Goal: Task Accomplishment & Management: Complete application form

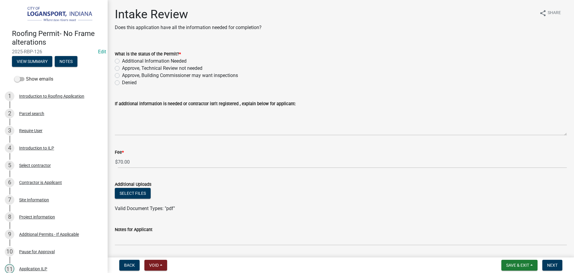
click at [122, 67] on label "Approve, Technical Review not needed" at bounding box center [162, 68] width 80 height 7
click at [122, 67] on input "Approve, Technical Review not needed" at bounding box center [124, 67] width 4 height 4
radio input "true"
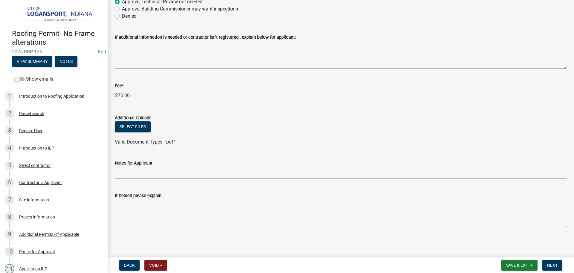
scroll to position [67, 0]
click at [551, 266] on span "Next" at bounding box center [553, 264] width 10 height 5
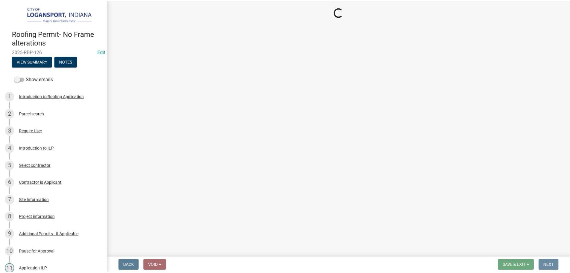
scroll to position [0, 0]
select select "3: 3"
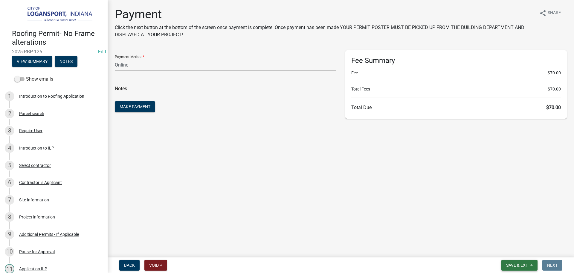
click at [511, 265] on span "Save & Exit" at bounding box center [518, 264] width 23 height 5
click at [508, 251] on button "Save & Exit" at bounding box center [514, 249] width 48 height 14
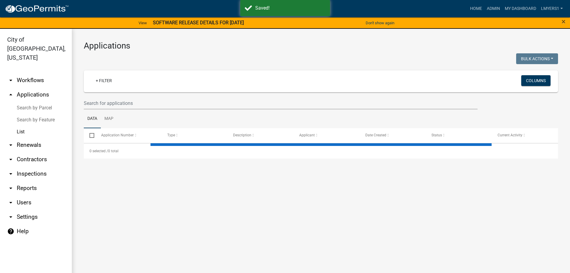
select select "3: 100"
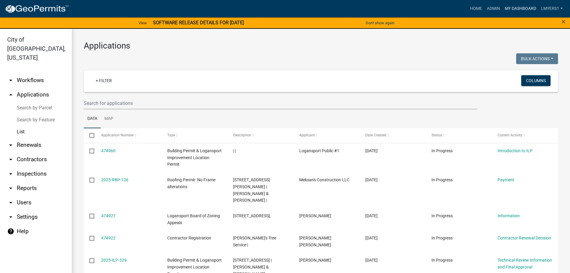
click at [513, 7] on link "My Dashboard" at bounding box center [520, 8] width 36 height 11
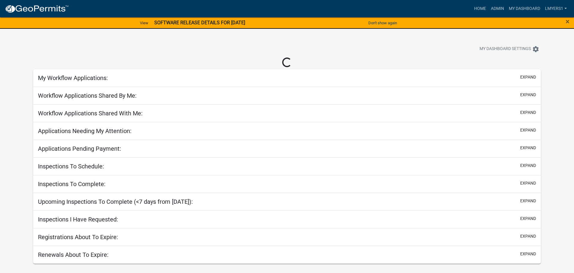
select select "2: 50"
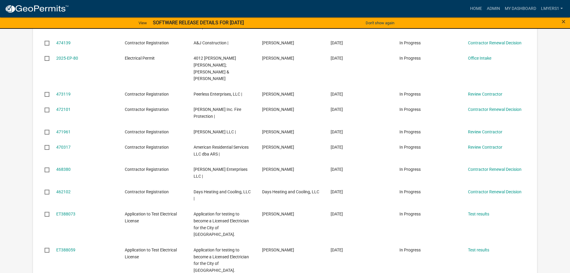
scroll to position [329, 0]
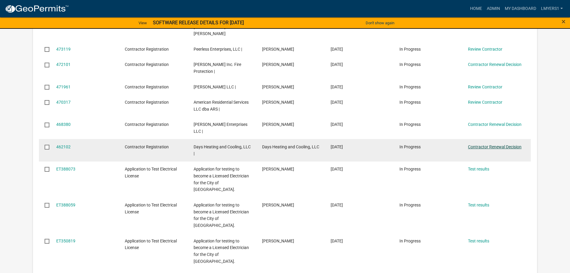
click at [503, 144] on link "Contractor Renewal Decision" at bounding box center [495, 146] width 54 height 5
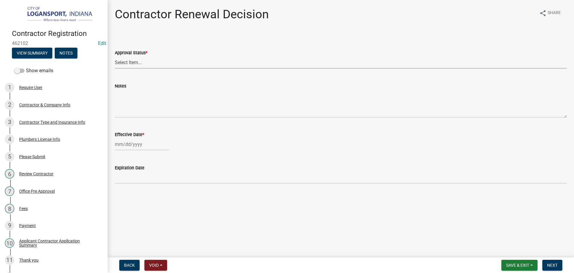
click at [145, 62] on select "Select Item... Approved Denied" at bounding box center [341, 62] width 452 height 12
click at [115, 56] on select "Select Item... Approved Denied" at bounding box center [341, 62] width 452 height 12
select select "30db8998-795d-4bbe-8e49-f1ade8865815"
click at [122, 140] on div at bounding box center [142, 144] width 55 height 12
select select "9"
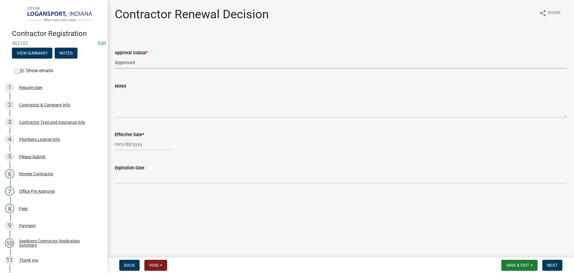
select select "2025"
click at [124, 186] on div "8" at bounding box center [121, 186] width 10 height 10
type input "[DATE]"
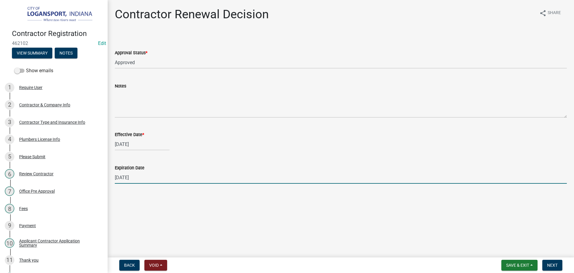
click at [126, 177] on input "12/31/2025" at bounding box center [341, 177] width 452 height 12
type input "09/10/2026"
click at [550, 264] on span "Next" at bounding box center [553, 264] width 10 height 5
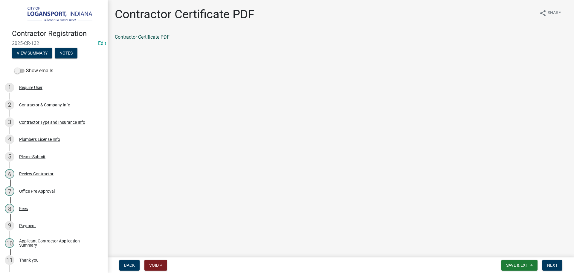
click at [158, 38] on link "Contractor Certificate PDF" at bounding box center [142, 37] width 55 height 6
click at [557, 264] on span "Next" at bounding box center [553, 264] width 10 height 5
click at [134, 41] on div "Contractor Application Summary" at bounding box center [340, 40] width 461 height 12
click at [137, 39] on link "Contractor Application Summary" at bounding box center [149, 37] width 69 height 6
drag, startPoint x: 549, startPoint y: 264, endPoint x: 522, endPoint y: 172, distance: 96.5
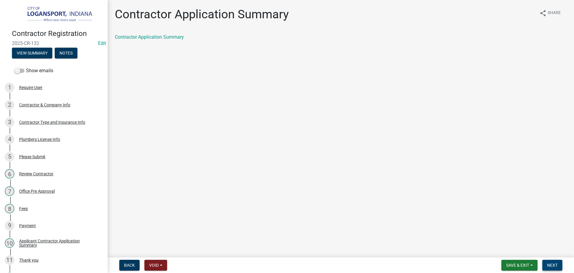
click at [549, 264] on span "Next" at bounding box center [553, 264] width 10 height 5
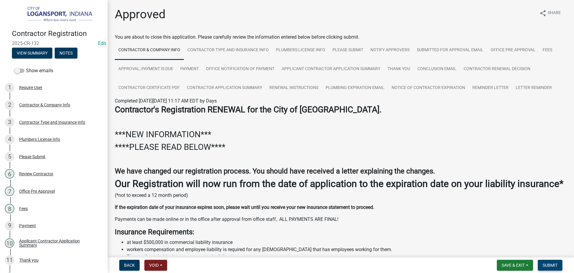
drag, startPoint x: 559, startPoint y: 263, endPoint x: 523, endPoint y: 201, distance: 71.9
click at [559, 263] on button "Submit" at bounding box center [550, 264] width 25 height 11
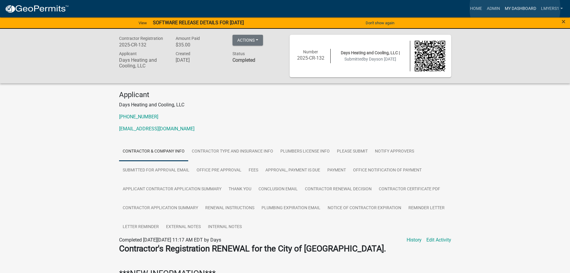
click at [515, 8] on link "My Dashboard" at bounding box center [520, 8] width 36 height 11
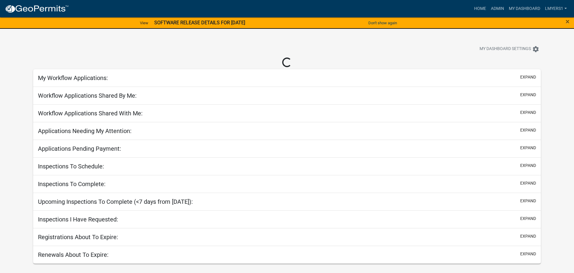
select select "2: 50"
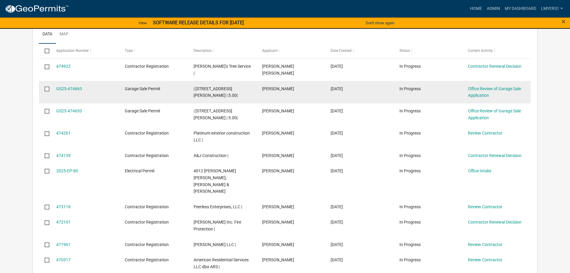
scroll to position [239, 0]
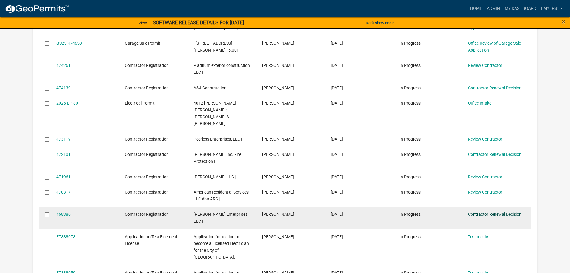
click at [496, 212] on link "Contractor Renewal Decision" at bounding box center [495, 214] width 54 height 5
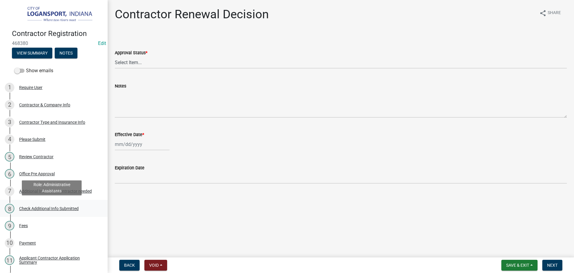
click at [45, 204] on div "8 Check Additional Info Submitted" at bounding box center [51, 208] width 93 height 10
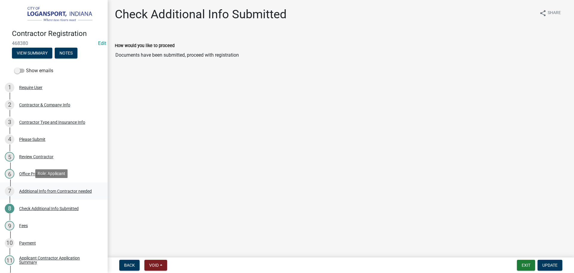
click at [51, 191] on div "Additional Info from Contractor needed" at bounding box center [55, 191] width 73 height 4
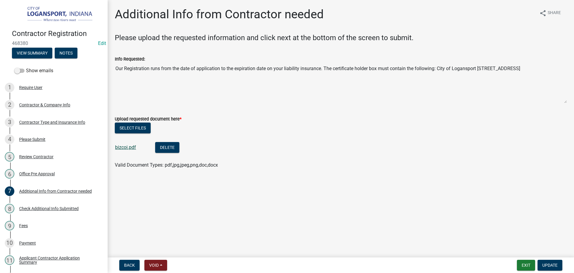
click at [128, 147] on link "bizcoi.pdf" at bounding box center [125, 147] width 21 height 6
click at [29, 222] on div "9 Fees" at bounding box center [51, 226] width 93 height 10
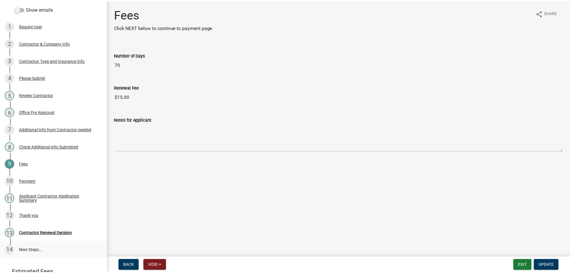
scroll to position [90, 0]
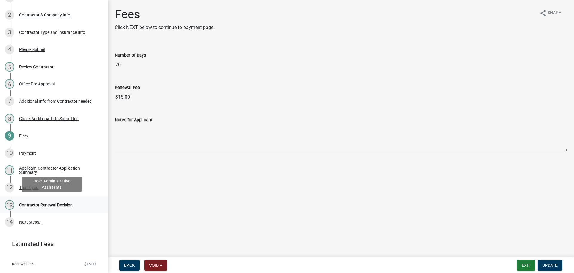
click at [39, 203] on div "Contractor Renewal Decision" at bounding box center [46, 205] width 54 height 4
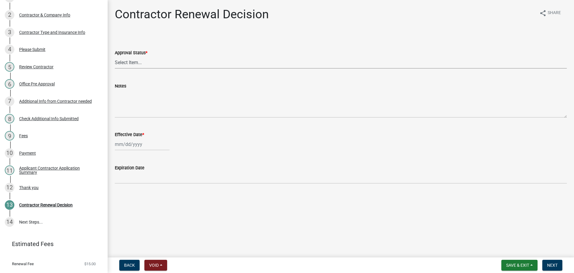
click at [133, 64] on select "Select Item... Approved Denied" at bounding box center [341, 62] width 452 height 12
click at [115, 56] on select "Select Item... Approved Denied" at bounding box center [341, 62] width 452 height 12
select select "30db8998-795d-4bbe-8e49-f1ade8865815"
select select "9"
select select "2025"
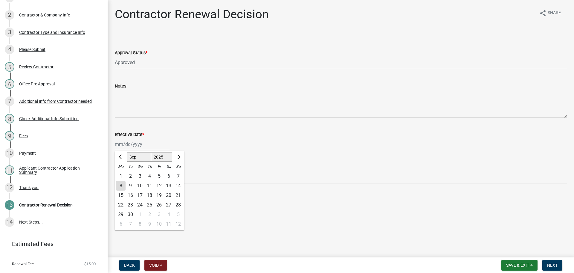
click at [125, 145] on div "Jan Feb Mar Apr May Jun Jul Aug Sep Oct Nov Dec 1525 1526 1527 1528 1529 1530 1…" at bounding box center [142, 144] width 55 height 12
click at [169, 173] on div "6" at bounding box center [169, 176] width 10 height 10
type input "[DATE]"
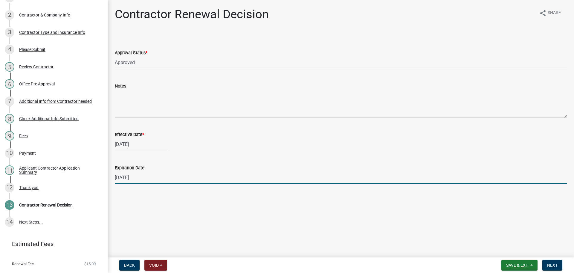
click at [151, 179] on input "12/31/2025" at bounding box center [341, 177] width 452 height 12
type input "11/17/2025"
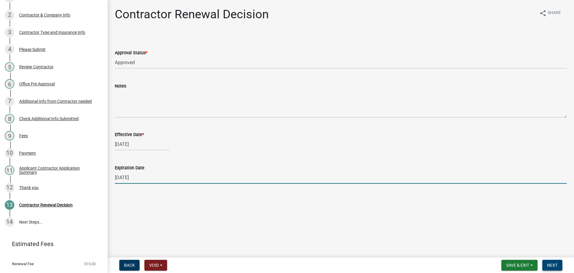
click at [549, 261] on button "Next" at bounding box center [553, 264] width 20 height 11
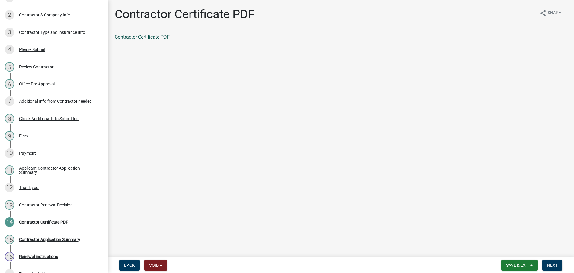
click at [148, 35] on link "Contractor Certificate PDF" at bounding box center [142, 37] width 55 height 6
click at [554, 265] on span "Next" at bounding box center [553, 264] width 10 height 5
click at [156, 36] on link "Contractor Application Summary" at bounding box center [149, 37] width 69 height 6
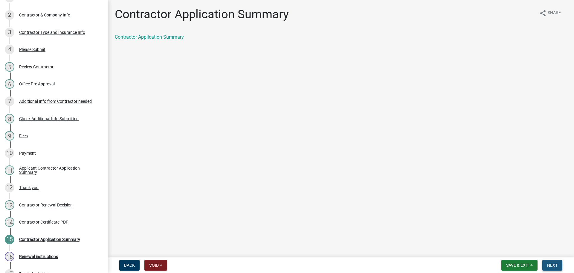
click at [551, 266] on span "Next" at bounding box center [553, 264] width 10 height 5
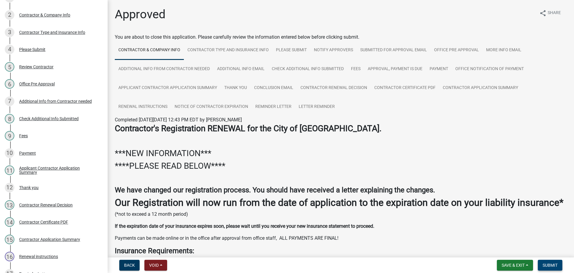
click at [559, 263] on button "Submit" at bounding box center [550, 264] width 25 height 11
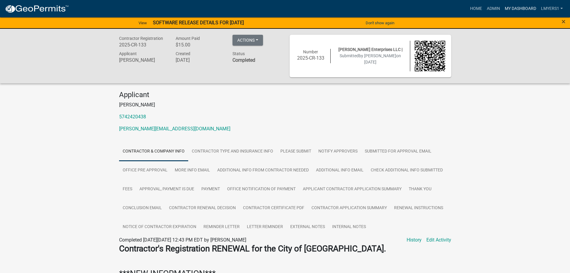
click at [515, 6] on link "My Dashboard" at bounding box center [520, 8] width 36 height 11
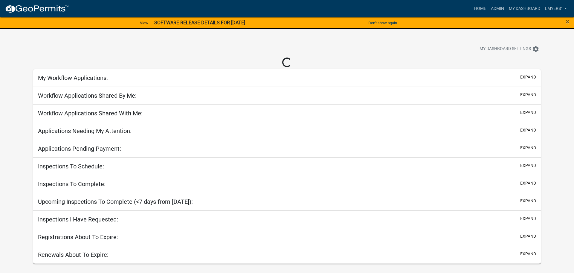
select select "2: 50"
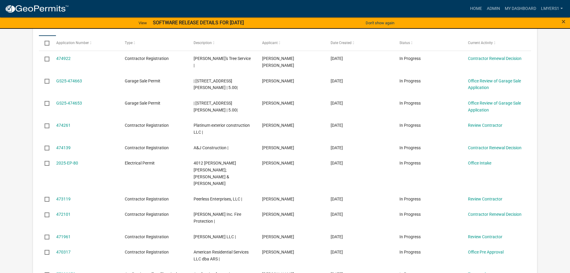
scroll to position [209, 0]
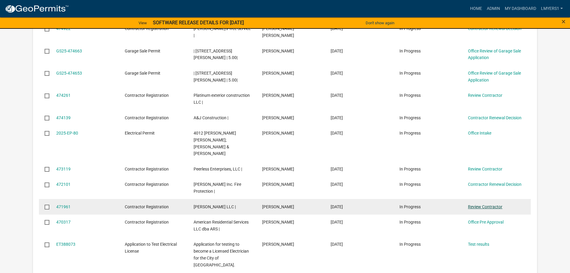
click at [489, 204] on link "Review Contractor" at bounding box center [485, 206] width 34 height 5
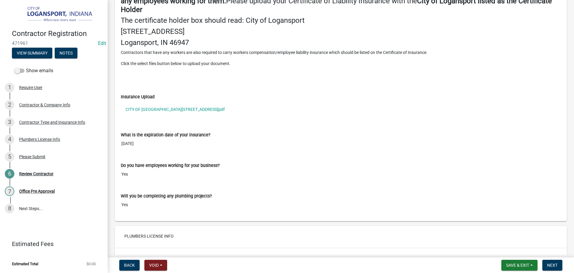
scroll to position [778, 0]
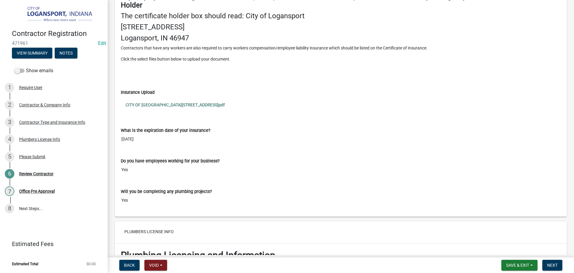
click at [156, 103] on link "CITY OF LOGANSPORT 601 E BROADWAY ROOM 303 LOGANSPORT IN 46947.pdf" at bounding box center [341, 105] width 440 height 14
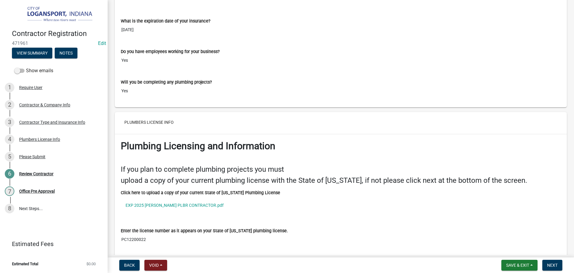
scroll to position [898, 0]
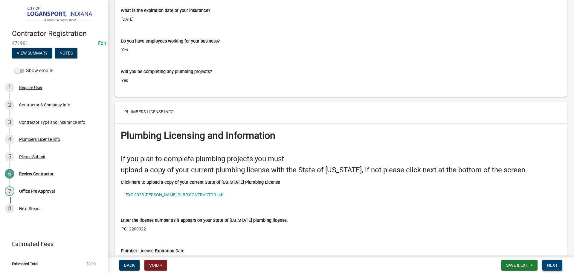
click at [550, 268] on button "Next" at bounding box center [553, 264] width 20 height 11
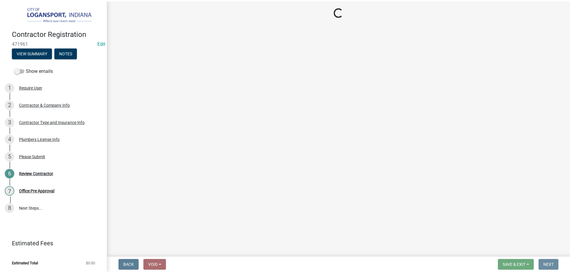
scroll to position [0, 0]
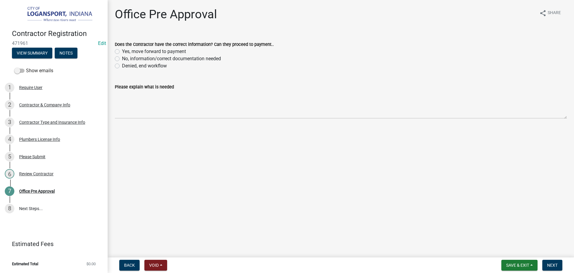
click at [122, 64] on label "Denied, end workflow" at bounding box center [144, 65] width 45 height 7
click at [122, 64] on input "Denied, end workflow" at bounding box center [124, 64] width 4 height 4
radio input "true"
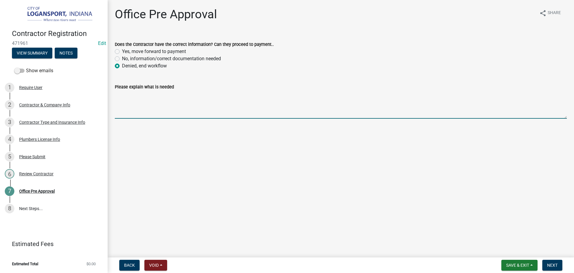
click at [129, 98] on textarea "Please explain what is needed" at bounding box center [341, 104] width 452 height 28
paste textarea "Our Registration runs from the date of application to the EXPIRATION DATE on yo…"
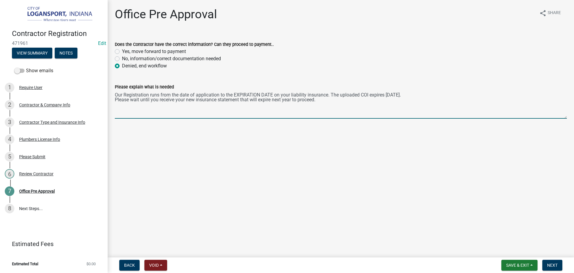
drag, startPoint x: 387, startPoint y: 95, endPoint x: 397, endPoint y: 94, distance: 10.6
click at [397, 94] on textarea "Our Registration runs from the date of application to the EXPIRATION DATE on yo…" at bounding box center [341, 104] width 452 height 28
type textarea "Our Registration runs from the date of application to the EXPIRATION DATE on yo…"
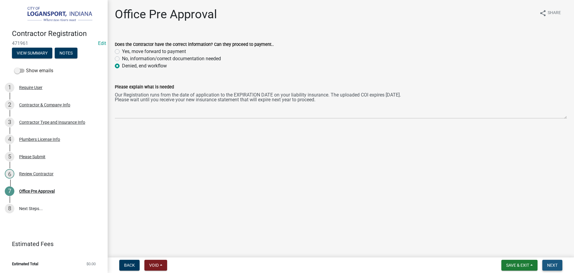
click at [553, 262] on button "Next" at bounding box center [553, 264] width 20 height 11
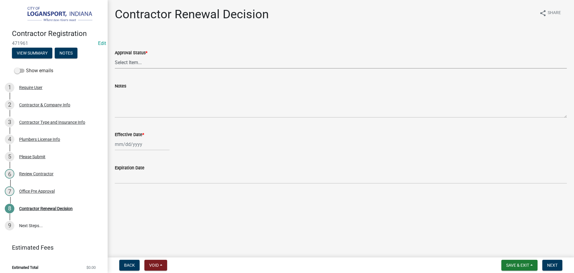
click at [127, 65] on select "Select Item... Approved Denied" at bounding box center [341, 62] width 452 height 12
click at [115, 56] on select "Select Item... Approved Denied" at bounding box center [341, 62] width 452 height 12
select select "e500317b-0bbf-4cae-a509-e27c42e3eb24"
select select "9"
select select "2025"
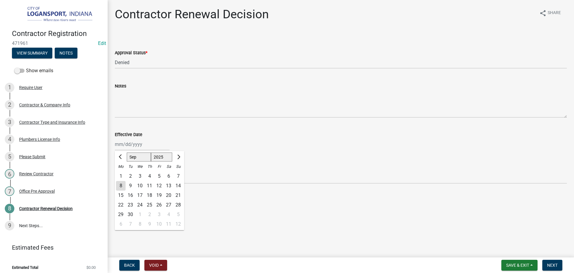
click at [135, 145] on div "Jan Feb Mar Apr May Jun Jul Aug Sep Oct Nov Dec 1525 1526 1527 1528 1529 1530 1…" at bounding box center [142, 144] width 55 height 12
click at [116, 186] on div "8 9 10 11 12 13 14" at bounding box center [149, 186] width 69 height 10
click at [124, 183] on div "8" at bounding box center [121, 186] width 10 height 10
type input "[DATE]"
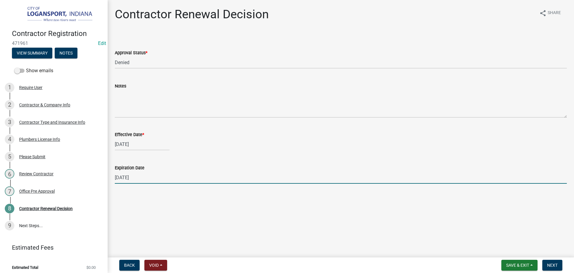
click at [125, 176] on input "12/31/2025" at bounding box center [341, 177] width 452 height 12
drag, startPoint x: 164, startPoint y: 179, endPoint x: 105, endPoint y: 175, distance: 58.5
click at [105, 175] on div "Contractor Registration 471961 Edit View Summary Notes Show emails 1 Require Us…" at bounding box center [287, 136] width 574 height 273
type input "[DATE]"
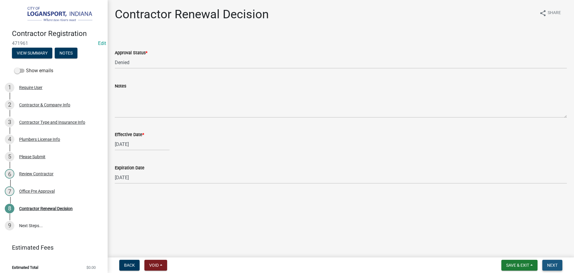
click at [551, 261] on button "Next" at bounding box center [553, 264] width 20 height 11
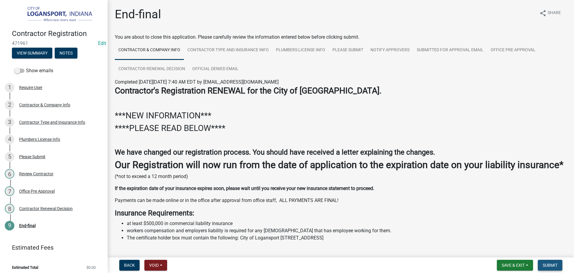
click at [544, 262] on span "Submit" at bounding box center [550, 264] width 15 height 5
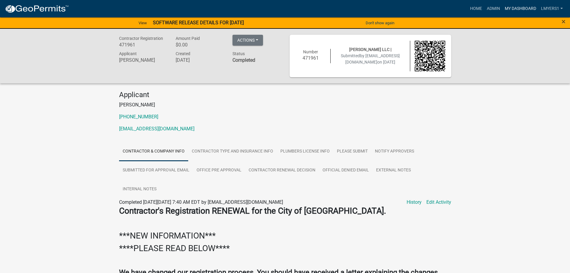
click at [522, 8] on link "My Dashboard" at bounding box center [520, 8] width 36 height 11
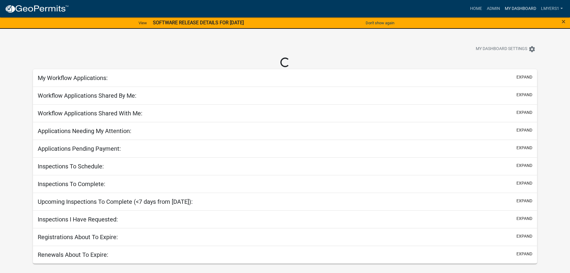
select select "2: 50"
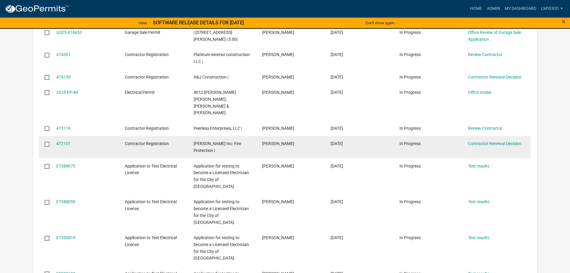
scroll to position [269, 0]
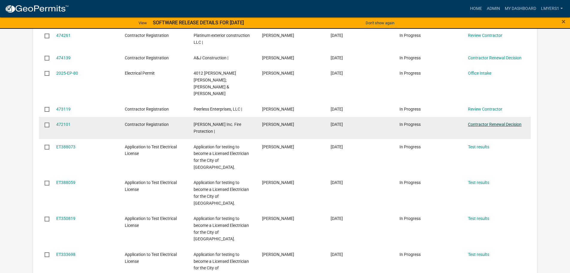
click at [498, 122] on link "Contractor Renewal Decision" at bounding box center [495, 124] width 54 height 5
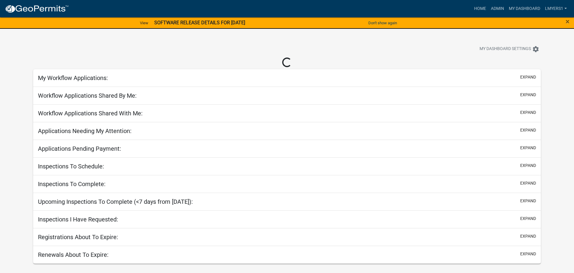
select select "2: 50"
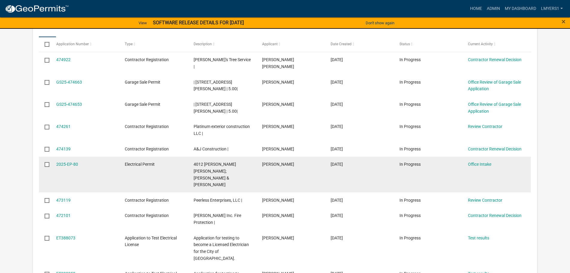
scroll to position [180, 0]
click at [479, 160] on link "Office Intake" at bounding box center [479, 162] width 23 height 5
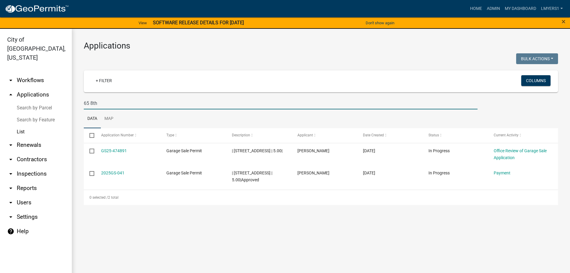
click at [89, 104] on input "65 8th" at bounding box center [281, 103] width 394 height 12
click at [90, 104] on input "65 8th" at bounding box center [281, 103] width 394 height 12
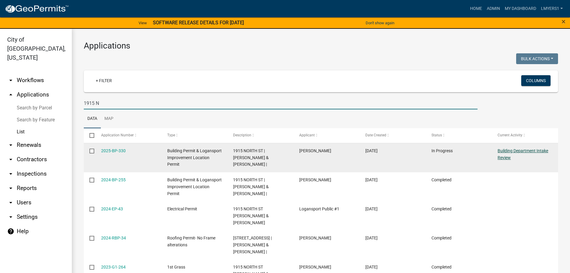
type input "1915 N"
click at [514, 151] on link "Building Department Intake Review" at bounding box center [523, 154] width 51 height 12
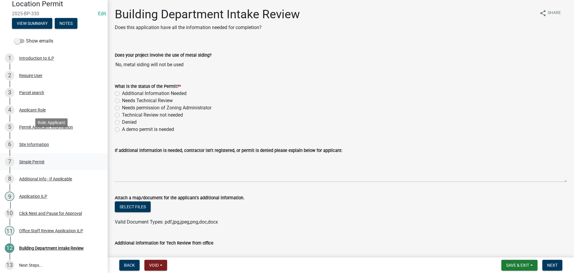
scroll to position [89, 0]
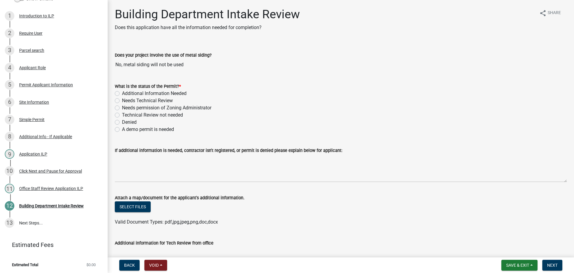
click at [122, 115] on label "Technical Review not needed" at bounding box center [152, 114] width 61 height 7
click at [122, 115] on input "Technical Review not needed" at bounding box center [124, 113] width 4 height 4
radio input "true"
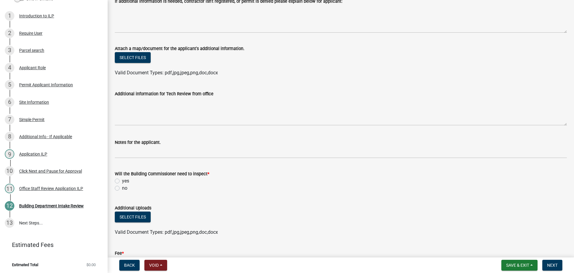
scroll to position [150, 0]
click at [122, 187] on label "no" at bounding box center [124, 187] width 5 height 7
click at [122, 187] on input "no" at bounding box center [124, 186] width 4 height 4
radio input "true"
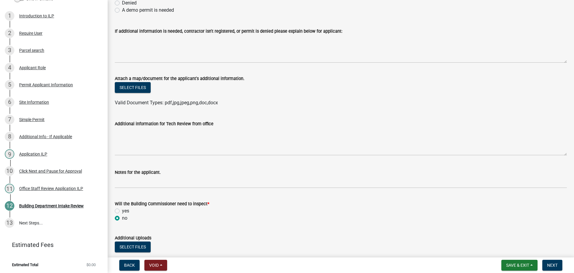
scroll to position [30, 0]
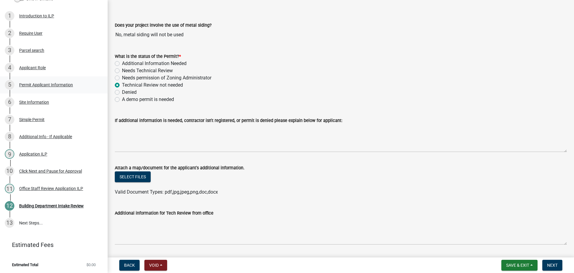
click at [46, 85] on div "Permit Applicant Information" at bounding box center [46, 85] width 54 height 4
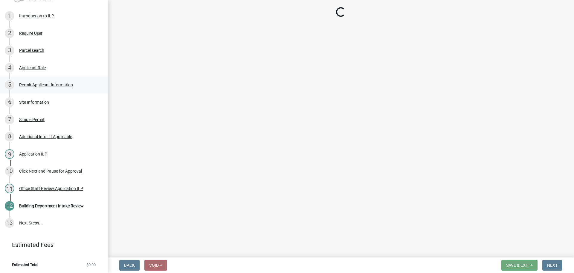
scroll to position [0, 0]
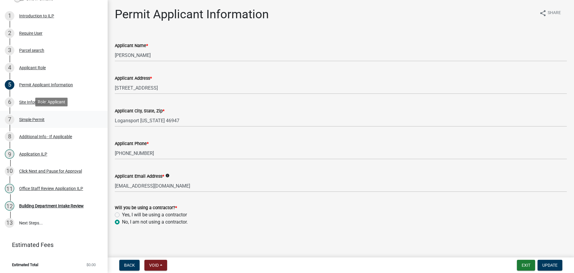
click at [31, 118] on div "Simple Permit" at bounding box center [31, 119] width 25 height 4
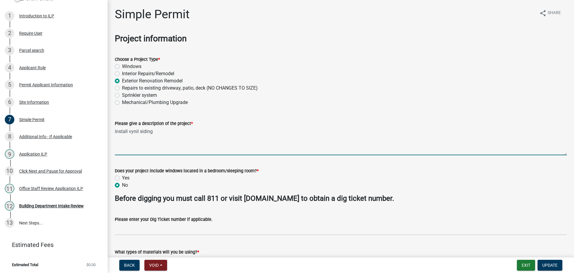
click at [168, 133] on textarea "install vynil siding" at bounding box center [341, 141] width 452 height 28
type textarea "install vynil siding all one color"
click at [545, 261] on button "Update" at bounding box center [550, 264] width 25 height 11
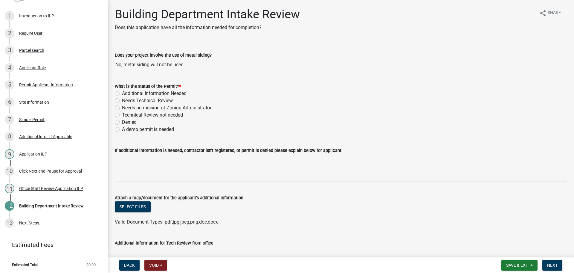
click at [122, 113] on label "Technical Review not needed" at bounding box center [152, 114] width 61 height 7
click at [122, 113] on input "Technical Review not needed" at bounding box center [124, 113] width 4 height 4
radio input "true"
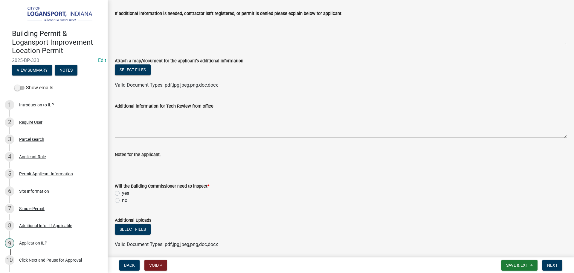
scroll to position [150, 0]
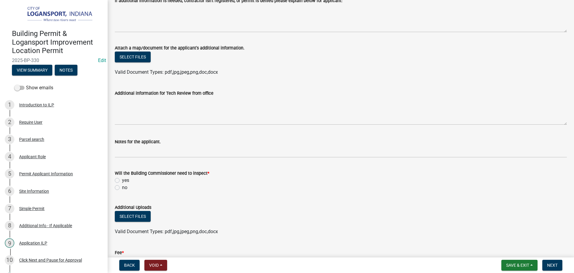
click at [113, 184] on div "Will the Building Commissioner need to inspect * yes no" at bounding box center [340, 176] width 461 height 29
click at [122, 186] on label "no" at bounding box center [124, 187] width 5 height 7
click at [122, 186] on input "no" at bounding box center [124, 186] width 4 height 4
radio input "true"
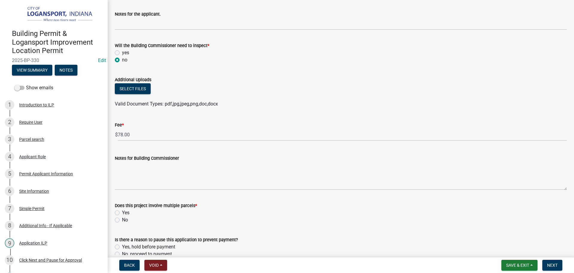
scroll to position [299, 0]
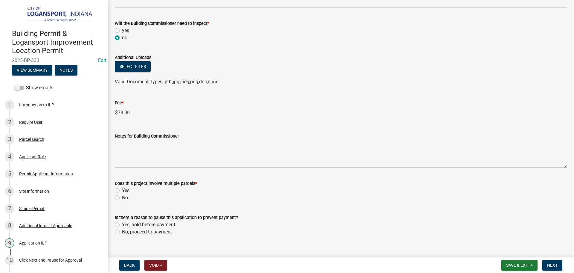
click at [122, 197] on label "No" at bounding box center [125, 197] width 6 height 7
click at [122, 197] on input "No" at bounding box center [124, 196] width 4 height 4
radio input "true"
click at [122, 231] on label "No, proceed to payment" at bounding box center [147, 231] width 50 height 7
click at [122, 231] on input "No, proceed to payment" at bounding box center [124, 230] width 4 height 4
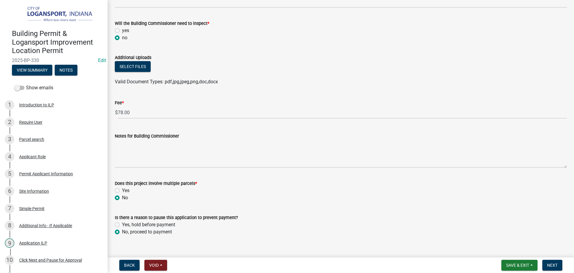
radio input "true"
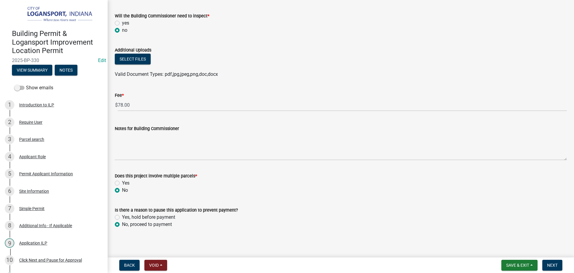
scroll to position [308, 0]
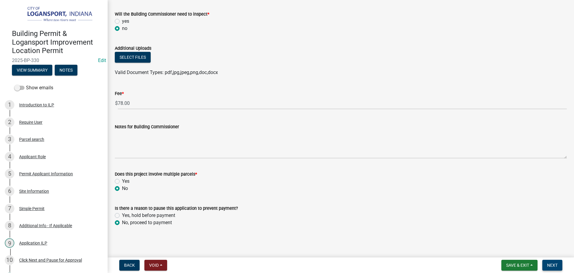
drag, startPoint x: 558, startPoint y: 267, endPoint x: 561, endPoint y: 267, distance: 3.0
click at [559, 267] on button "Next" at bounding box center [553, 264] width 20 height 11
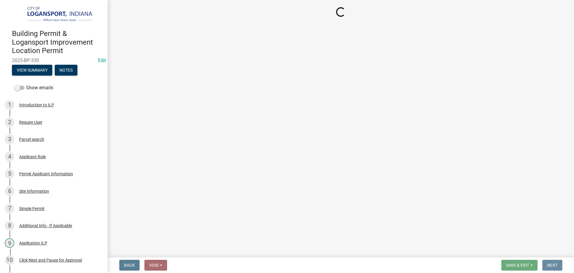
scroll to position [0, 0]
select select "3: 3"
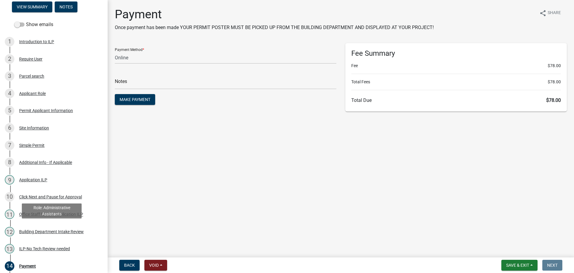
scroll to position [150, 0]
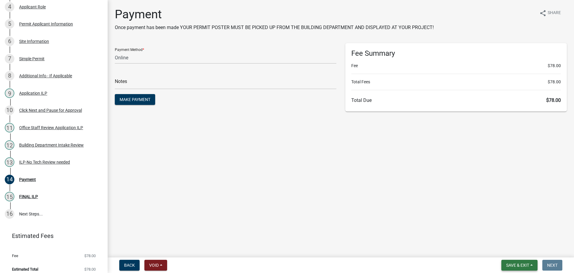
click at [517, 267] on span "Save & Exit" at bounding box center [518, 264] width 23 height 5
click at [517, 251] on button "Save & Exit" at bounding box center [514, 249] width 48 height 14
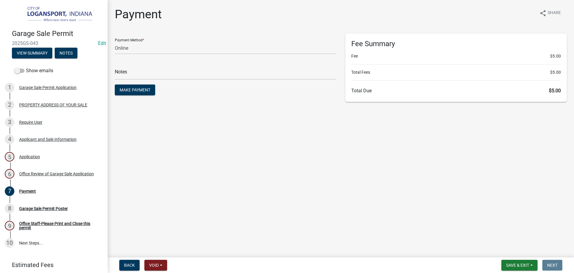
select select "3: 3"
click at [523, 266] on span "Save & Exit" at bounding box center [518, 264] width 23 height 5
click at [522, 246] on button "Save & Exit" at bounding box center [514, 249] width 48 height 14
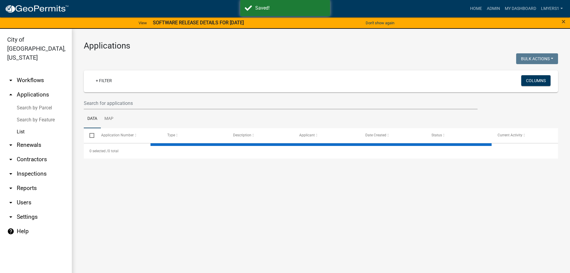
select select "3: 100"
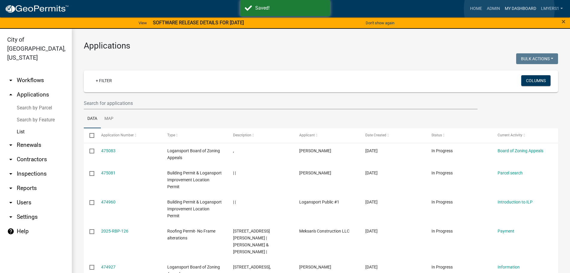
click at [509, 9] on link "My Dashboard" at bounding box center [520, 8] width 36 height 11
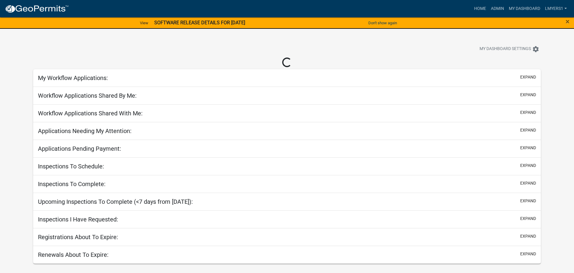
select select "2: 50"
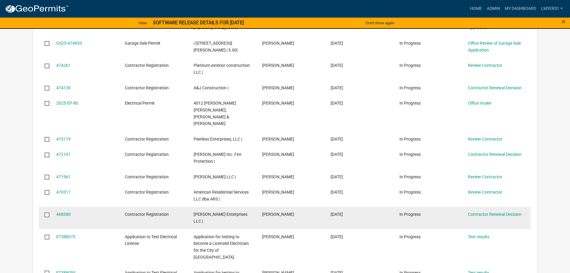
scroll to position [269, 0]
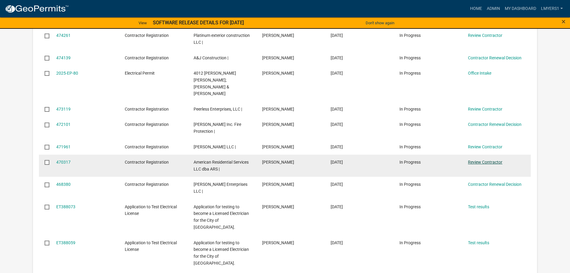
click at [483, 159] on link "Review Contractor" at bounding box center [485, 161] width 34 height 5
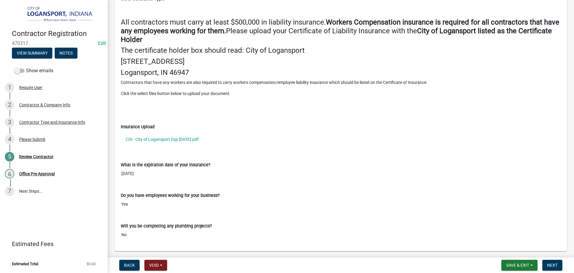
scroll to position [748, 0]
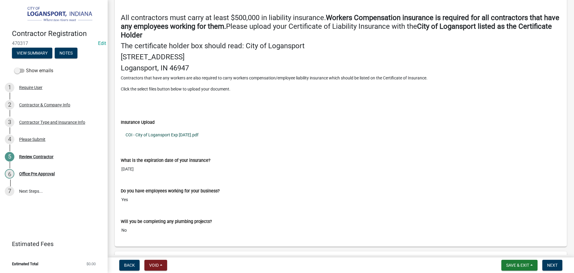
click at [148, 137] on link "COI - City of Logansport Exp 10.1.2025.pdf" at bounding box center [341, 135] width 440 height 14
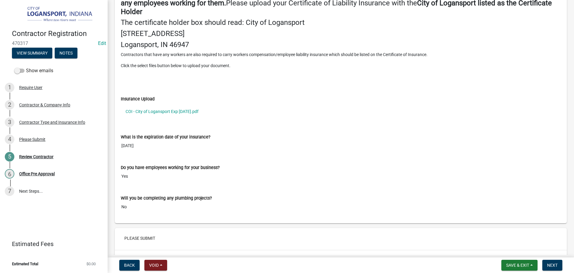
scroll to position [871, 0]
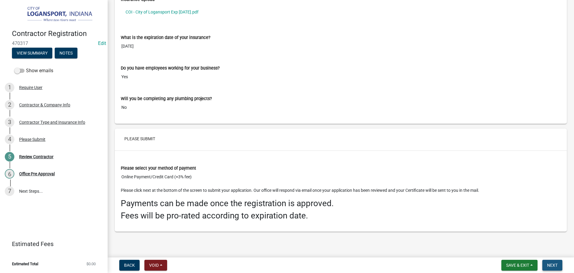
click at [557, 266] on span "Next" at bounding box center [553, 264] width 10 height 5
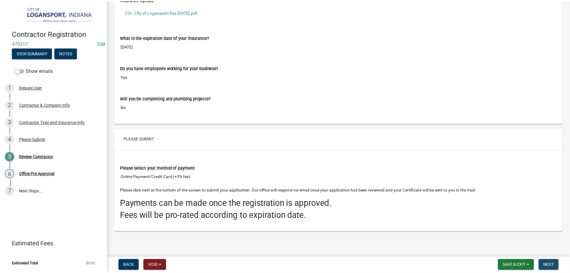
scroll to position [0, 0]
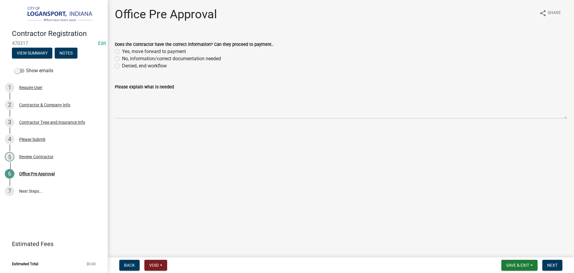
click at [122, 57] on label "No, information/correct documentation needed" at bounding box center [171, 58] width 99 height 7
click at [122, 57] on input "No, information/correct documentation needed" at bounding box center [124, 57] width 4 height 4
radio input "true"
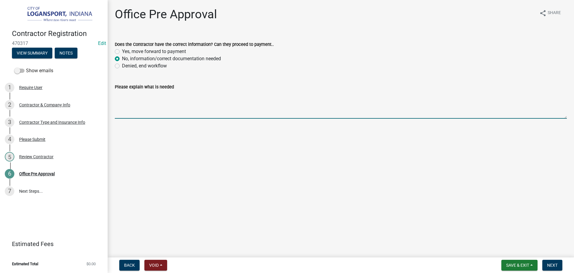
click at [136, 100] on textarea "Please explain what is needed" at bounding box center [341, 104] width 452 height 28
paste textarea "Our Registration runs from the date of application to the EXPIRATION DATE on yo…"
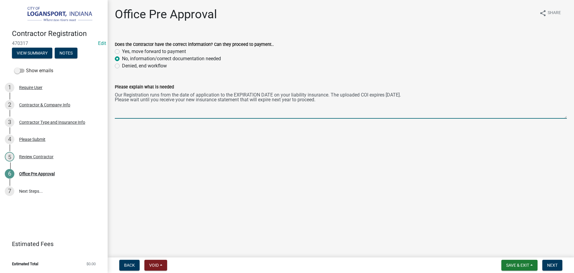
drag, startPoint x: 408, startPoint y: 94, endPoint x: 387, endPoint y: 93, distance: 21.8
click at [387, 93] on textarea "Our Registration runs from the date of application to the EXPIRATION DATE on yo…" at bounding box center [341, 104] width 452 height 28
click at [395, 97] on textarea "Our Registration runs from the date of application to the EXPIRATION DATE on yo…" at bounding box center [341, 104] width 452 height 28
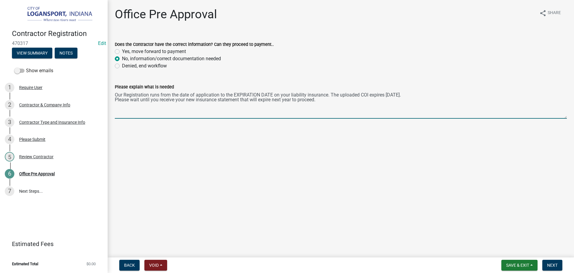
click at [395, 97] on textarea "Our Registration runs from the date of application to the EXPIRATION DATE on yo…" at bounding box center [341, 104] width 452 height 28
click at [392, 95] on textarea "Our Registration runs from the date of application to the EXPIRATION DATE on yo…" at bounding box center [341, 104] width 452 height 28
drag, startPoint x: 388, startPoint y: 96, endPoint x: 397, endPoint y: 95, distance: 8.8
click at [397, 95] on textarea "Our Registration runs from the date of application to the EXPIRATION DATE on yo…" at bounding box center [341, 104] width 452 height 28
type textarea "Our Registration runs from the date of application to the EXPIRATION DATE on yo…"
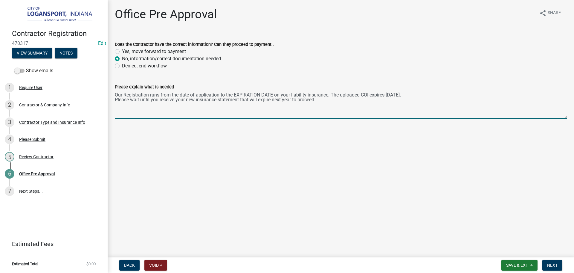
click at [122, 66] on label "Denied, end workflow" at bounding box center [144, 65] width 45 height 7
click at [122, 66] on input "Denied, end workflow" at bounding box center [124, 64] width 4 height 4
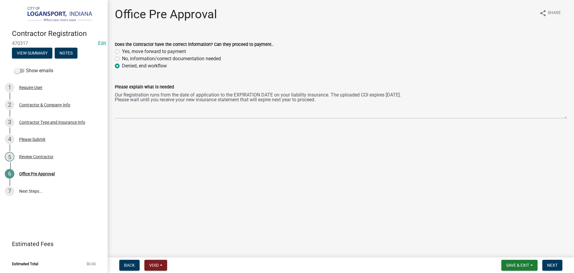
radio input "true"
drag, startPoint x: 554, startPoint y: 266, endPoint x: 513, endPoint y: 229, distance: 55.5
click at [554, 266] on span "Next" at bounding box center [553, 264] width 10 height 5
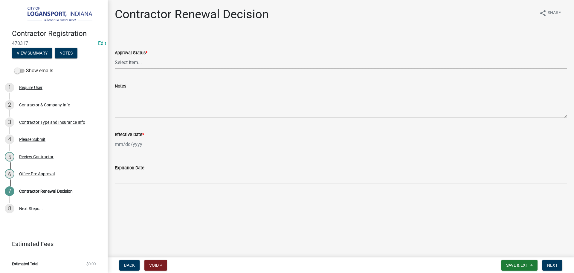
click at [133, 60] on select "Select Item... Approved Denied" at bounding box center [341, 62] width 452 height 12
click at [115, 56] on select "Select Item... Approved Denied" at bounding box center [341, 62] width 452 height 12
select select "e500317b-0bbf-4cae-a509-e27c42e3eb24"
click at [145, 147] on div at bounding box center [142, 144] width 55 height 12
select select "9"
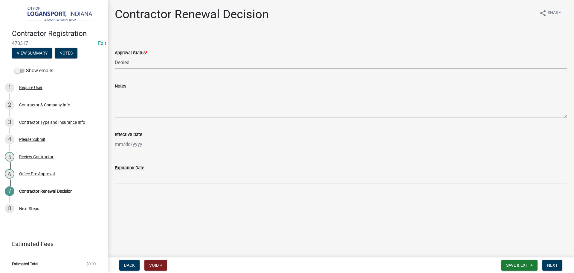
select select "2025"
click at [118, 187] on div "8" at bounding box center [121, 186] width 10 height 10
type input "[DATE]"
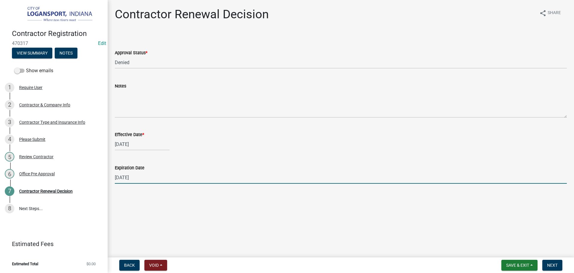
click at [130, 181] on input "12/31/2025" at bounding box center [341, 177] width 452 height 12
click at [144, 181] on input "12/31/2025" at bounding box center [341, 177] width 452 height 12
click at [145, 181] on input "12/31/2025" at bounding box center [341, 177] width 452 height 12
click at [144, 179] on input "12/31/2025" at bounding box center [341, 177] width 452 height 12
click at [145, 179] on input "12/31/2025" at bounding box center [341, 177] width 452 height 12
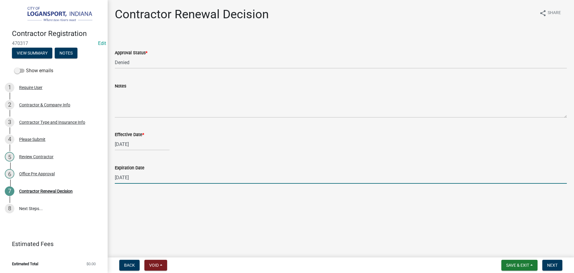
click at [145, 179] on input "12/31/2025" at bounding box center [341, 177] width 452 height 12
type input "[DATE]"
drag, startPoint x: 556, startPoint y: 264, endPoint x: 546, endPoint y: 249, distance: 17.7
click at [556, 264] on span "Next" at bounding box center [553, 264] width 10 height 5
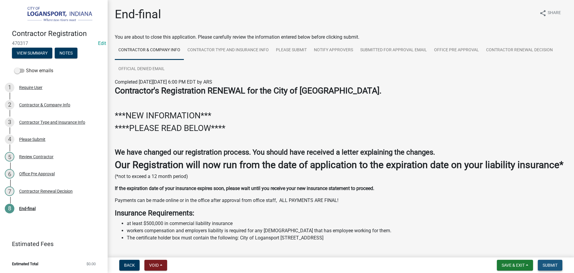
click at [548, 261] on button "Submit" at bounding box center [550, 264] width 25 height 11
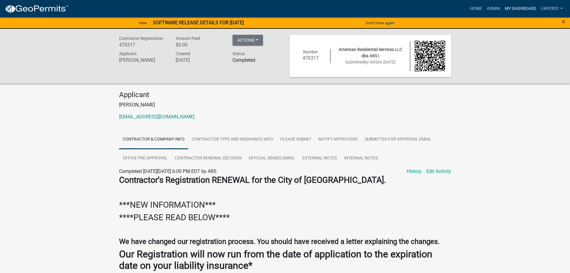
click at [522, 5] on link "My Dashboard" at bounding box center [520, 8] width 36 height 11
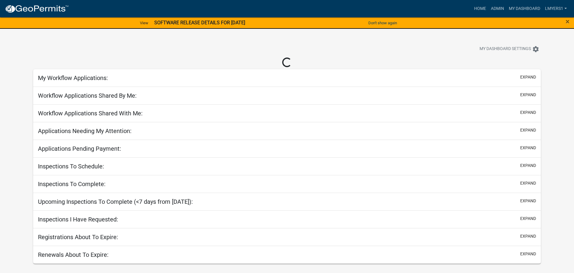
select select "2: 50"
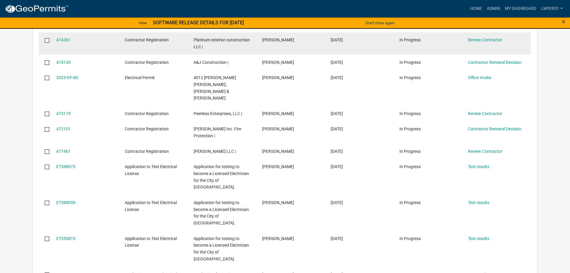
scroll to position [299, 0]
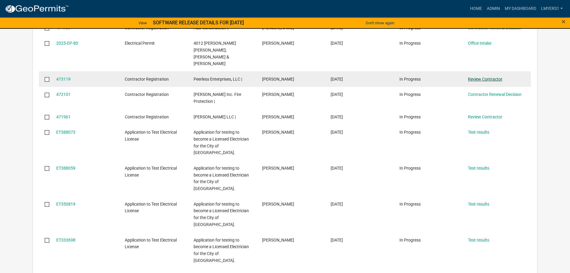
click at [498, 77] on link "Review Contractor" at bounding box center [485, 79] width 34 height 5
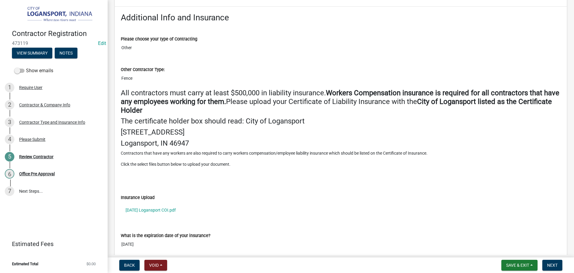
scroll to position [688, 0]
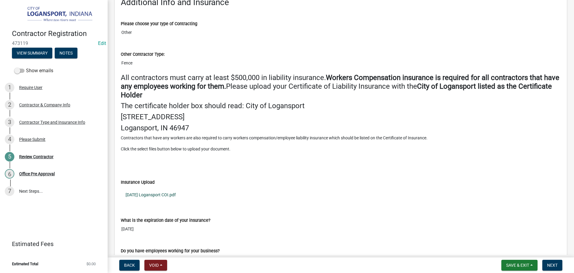
click at [167, 192] on link "2025.10.01 Logansport COI.pdf" at bounding box center [341, 195] width 440 height 14
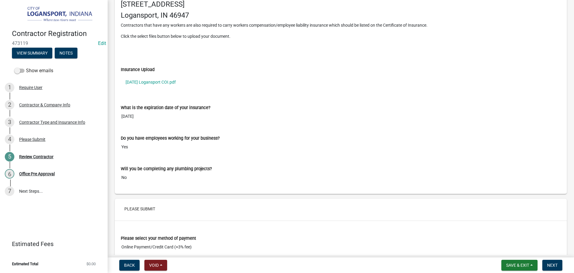
scroll to position [811, 0]
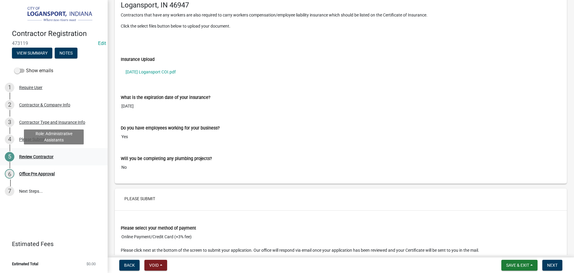
click at [35, 156] on div "Review Contractor" at bounding box center [36, 156] width 34 height 4
click at [554, 265] on span "Next" at bounding box center [553, 264] width 10 height 5
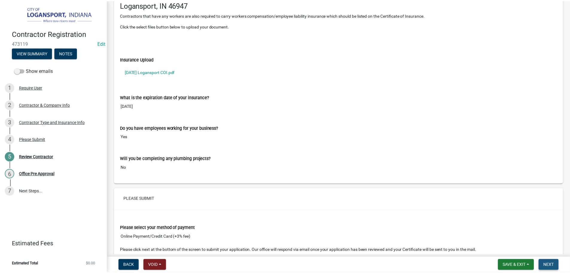
scroll to position [0, 0]
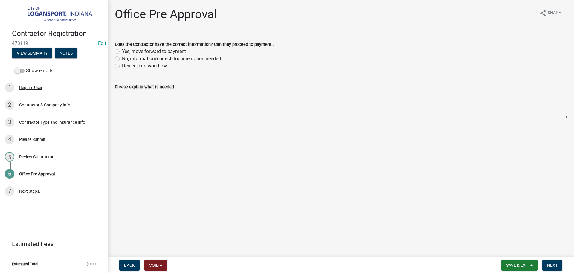
click at [122, 64] on label "Denied, end workflow" at bounding box center [144, 65] width 45 height 7
click at [122, 64] on input "Denied, end workflow" at bounding box center [124, 64] width 4 height 4
radio input "true"
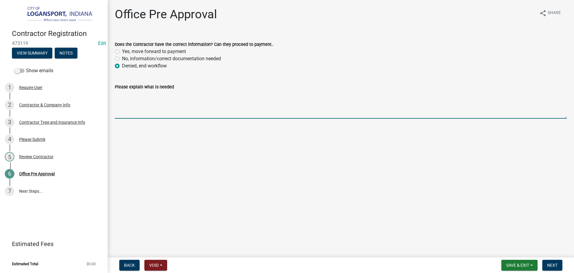
click at [121, 101] on textarea "Please explain what is needed" at bounding box center [341, 104] width 452 height 28
paste textarea "Our Registration runs from the date of application to the EXPIRATION DATE on yo…"
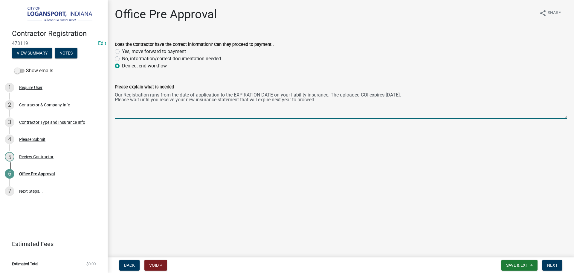
drag, startPoint x: 412, startPoint y: 93, endPoint x: 386, endPoint y: 95, distance: 26.4
click at [386, 95] on textarea "Our Registration runs from the date of application to the EXPIRATION DATE on yo…" at bounding box center [341, 104] width 452 height 28
type textarea "Our Registration runs from the date of application to the EXPIRATION DATE on yo…"
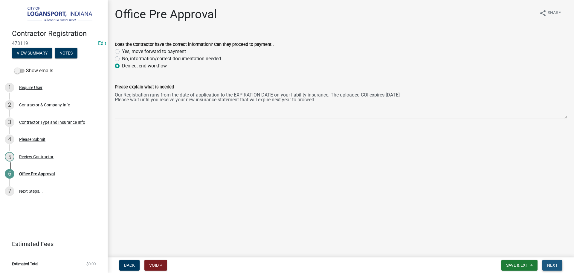
click at [555, 266] on span "Next" at bounding box center [553, 264] width 10 height 5
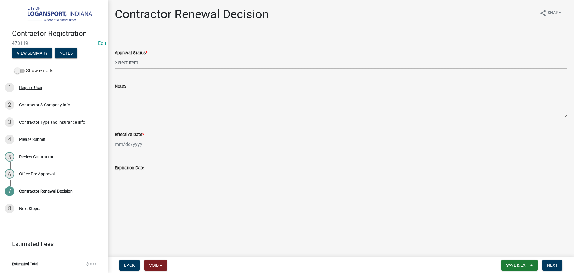
click at [193, 66] on select "Select Item... Approved Denied" at bounding box center [341, 62] width 452 height 12
click at [115, 56] on select "Select Item... Approved Denied" at bounding box center [341, 62] width 452 height 12
select select "e500317b-0bbf-4cae-a509-e27c42e3eb24"
click at [152, 143] on div at bounding box center [142, 144] width 55 height 12
select select "9"
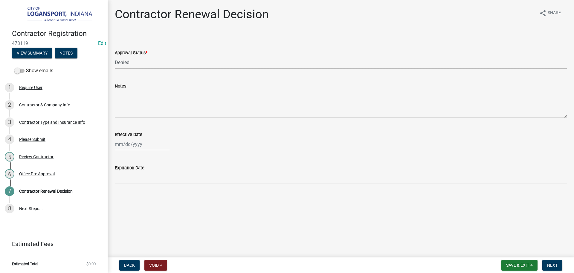
select select "2025"
click at [124, 183] on div "8" at bounding box center [121, 186] width 10 height 10
type input "[DATE]"
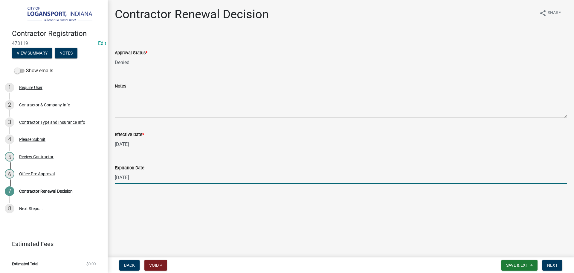
click at [125, 180] on input "12/31/2025" at bounding box center [341, 177] width 452 height 12
click at [128, 183] on input "12/31/2025" at bounding box center [341, 177] width 452 height 12
click at [127, 180] on input "12/31/2025" at bounding box center [341, 177] width 452 height 12
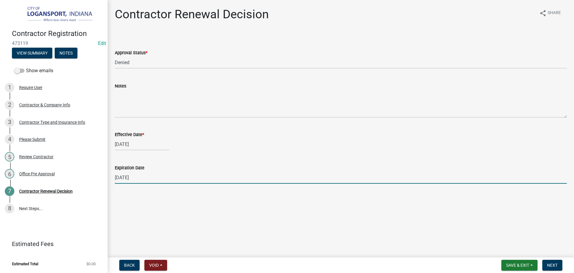
type input "[DATE]"
click at [556, 269] on button "Next" at bounding box center [553, 264] width 20 height 11
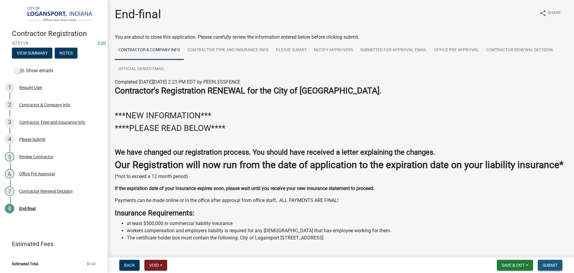
click at [554, 265] on span "Submit" at bounding box center [550, 264] width 15 height 5
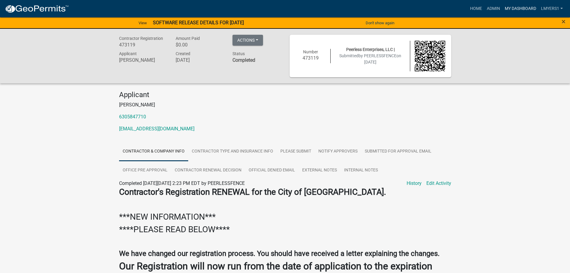
click at [521, 7] on link "My Dashboard" at bounding box center [520, 8] width 36 height 11
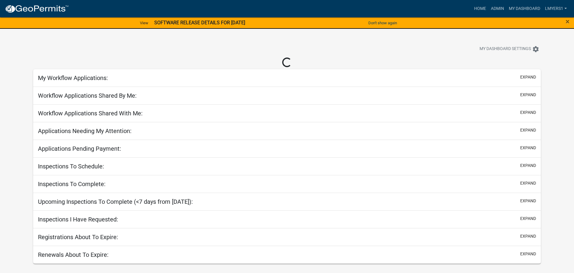
select select "2: 50"
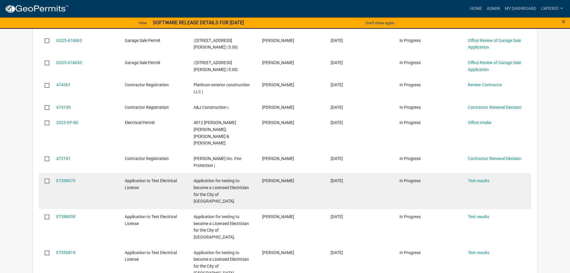
scroll to position [209, 0]
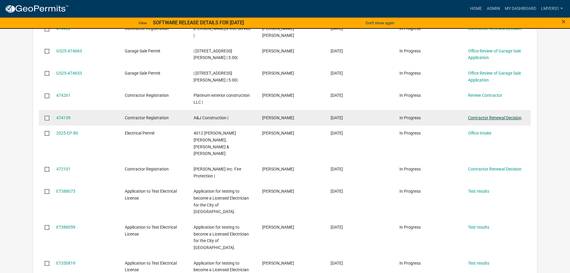
click at [474, 115] on link "Contractor Renewal Decision" at bounding box center [495, 117] width 54 height 5
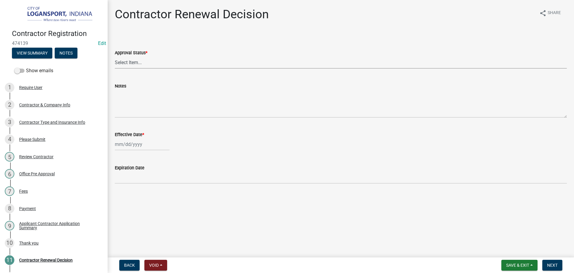
click at [156, 63] on select "Select Item... Approved Denied" at bounding box center [341, 62] width 452 height 12
click at [115, 56] on select "Select Item... Approved Denied" at bounding box center [341, 62] width 452 height 12
select select "30db8998-795d-4bbe-8e49-f1ade8865815"
click at [147, 144] on div at bounding box center [142, 144] width 55 height 12
select select "9"
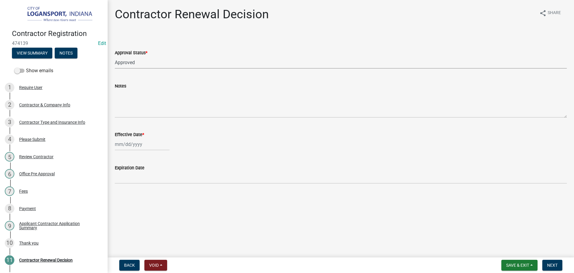
select select "2025"
click at [120, 185] on div "8" at bounding box center [121, 186] width 10 height 10
type input "[DATE]"
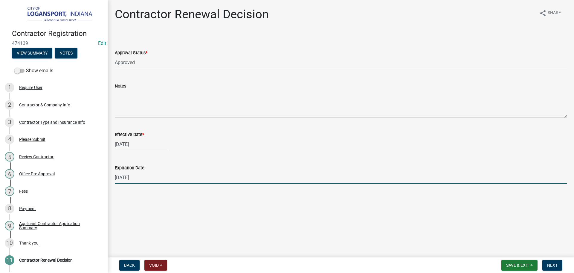
click at [130, 178] on input "12/31/2025" at bounding box center [341, 177] width 452 height 12
click at [131, 178] on input "12/31/2025" at bounding box center [341, 177] width 452 height 12
type input "10/04/2026"
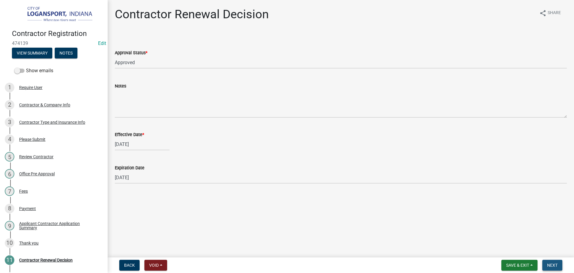
click at [553, 264] on span "Next" at bounding box center [553, 264] width 10 height 5
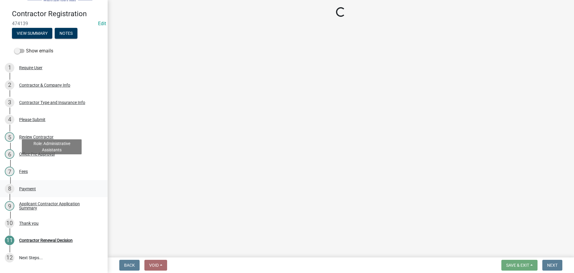
scroll to position [30, 0]
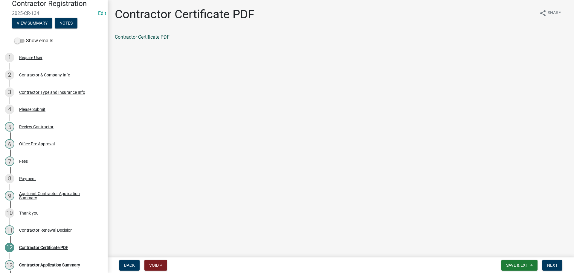
click at [162, 36] on link "Contractor Certificate PDF" at bounding box center [142, 37] width 55 height 6
click at [552, 263] on span "Next" at bounding box center [553, 264] width 10 height 5
click at [157, 37] on link "Contractor Application Summary" at bounding box center [149, 37] width 69 height 6
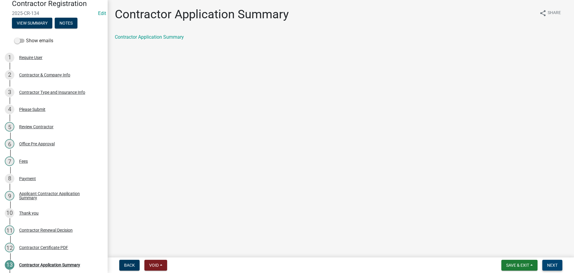
click at [552, 262] on span "Next" at bounding box center [553, 264] width 10 height 5
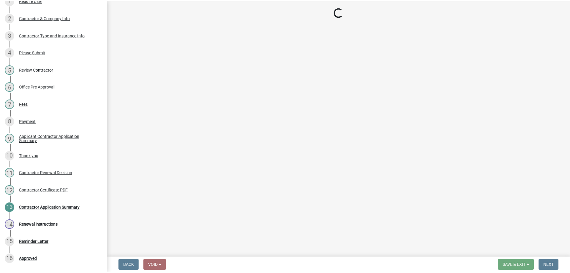
scroll to position [133, 0]
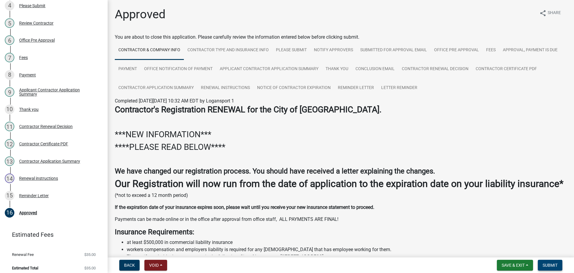
click at [542, 266] on button "Submit" at bounding box center [550, 264] width 25 height 11
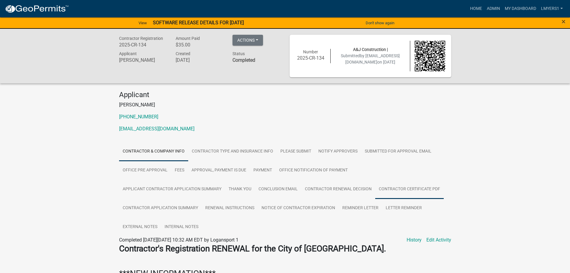
click at [401, 190] on link "Contractor Certificate PDF" at bounding box center [409, 189] width 69 height 19
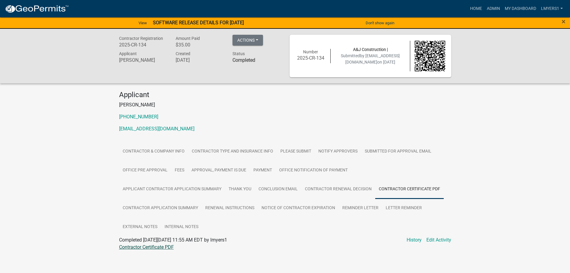
click at [135, 250] on link "Contractor Certificate PDF" at bounding box center [146, 247] width 55 height 6
click at [521, 7] on link "My Dashboard" at bounding box center [520, 8] width 36 height 11
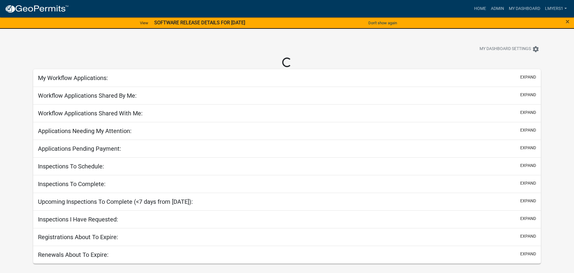
select select "2: 50"
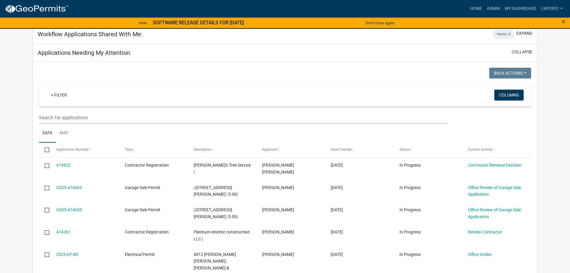
scroll to position [90, 0]
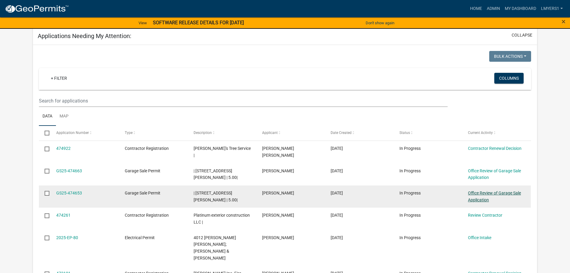
click at [478, 190] on link "Office Review of Garage Sale Application" at bounding box center [494, 196] width 53 height 12
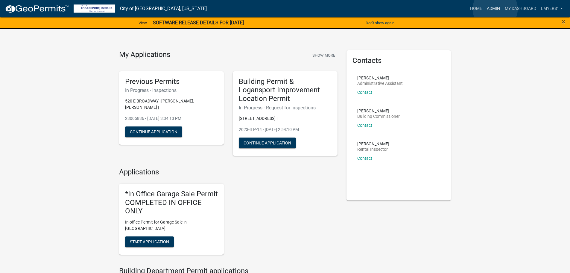
click at [495, 9] on link "Admin" at bounding box center [493, 8] width 18 height 11
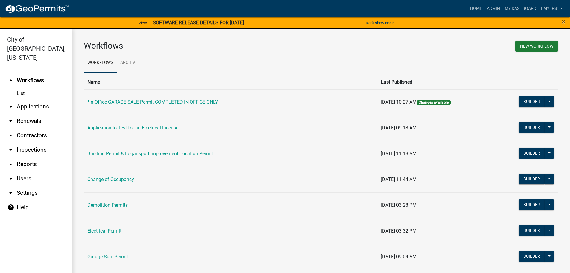
click at [31, 128] on link "arrow_drop_down Contractors" at bounding box center [36, 135] width 72 height 14
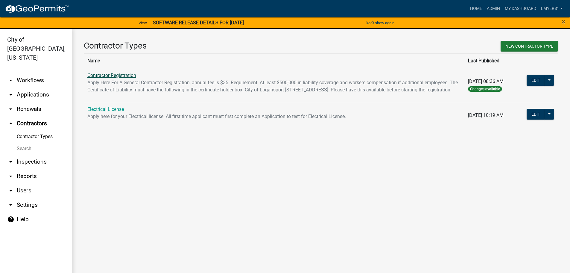
click at [116, 73] on link "Contractor Registration" at bounding box center [111, 75] width 49 height 6
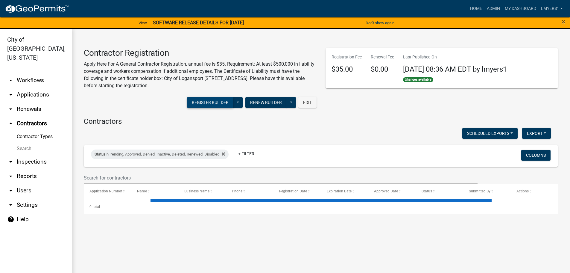
select select "3: 100"
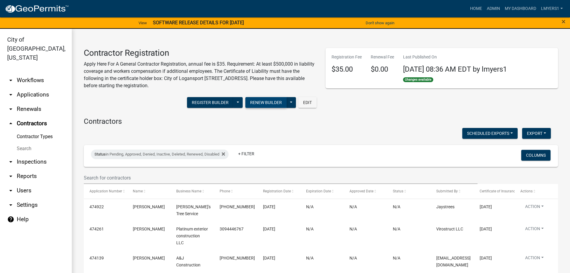
click at [266, 101] on button "Renew Builder" at bounding box center [265, 102] width 41 height 11
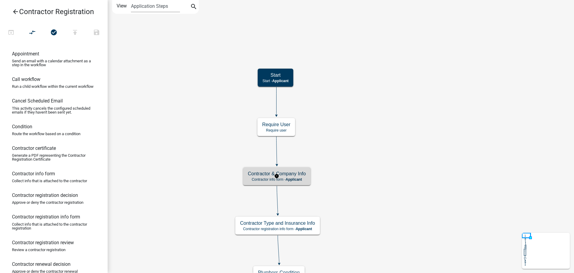
click at [268, 176] on h5 "Contractor & Company Info" at bounding box center [277, 174] width 58 height 6
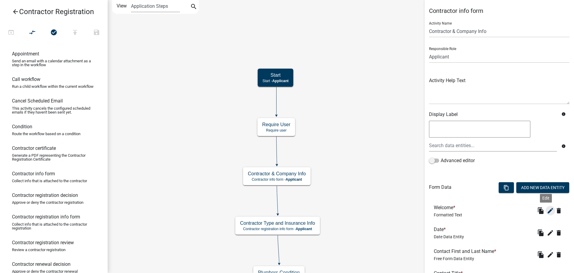
click at [547, 211] on icon "edit" at bounding box center [550, 210] width 7 height 7
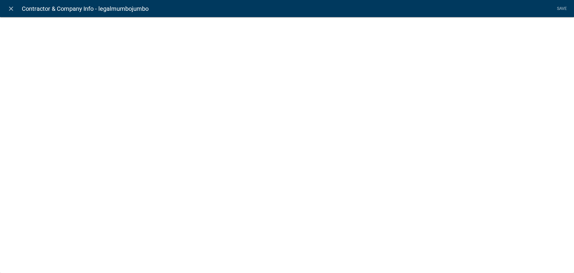
select select "rich-text"
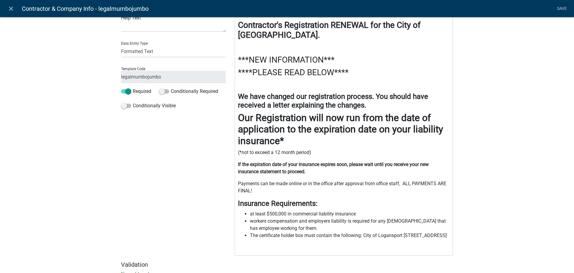
scroll to position [60, 0]
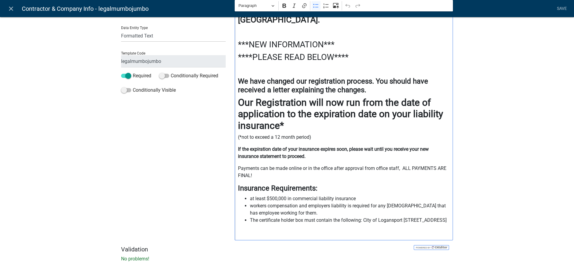
click at [430, 205] on span "workers compensation and employers liability is required for any contractor tha…" at bounding box center [350, 209] width 200 height 14
click at [427, 206] on span "workers compensation and employers liability is required for any contractor tha…" at bounding box center [350, 209] width 200 height 14
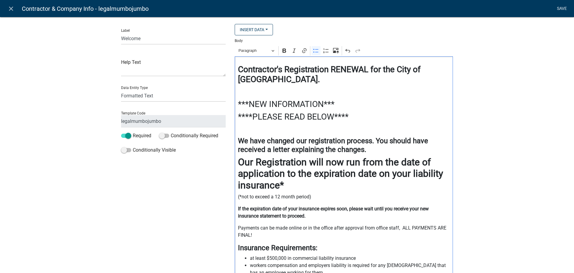
click at [565, 10] on link "Save" at bounding box center [562, 8] width 15 height 11
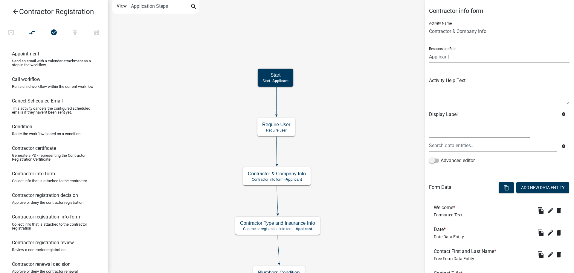
click at [442, 258] on span "Free Form Data Entity" at bounding box center [454, 258] width 40 height 5
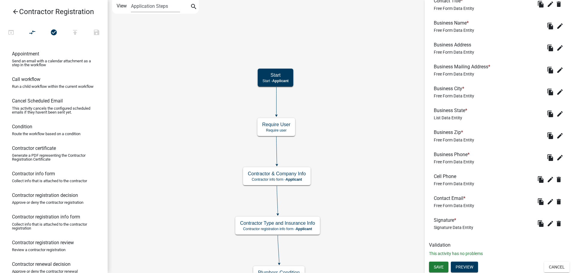
scroll to position [273, 0]
click at [443, 265] on span "Save" at bounding box center [439, 265] width 10 height 5
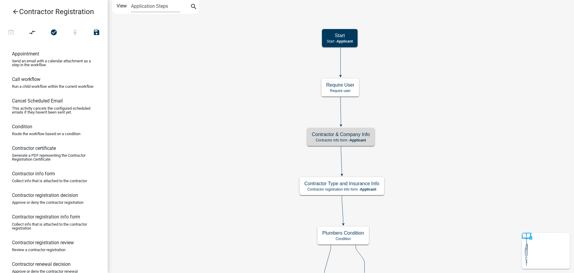
scroll to position [0, 0]
click at [18, 12] on icon "arrow_back" at bounding box center [15, 12] width 7 height 8
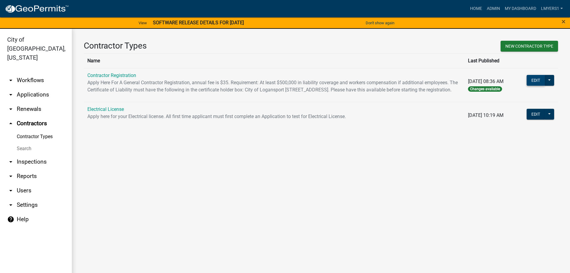
click at [536, 80] on button "Edit" at bounding box center [536, 80] width 18 height 11
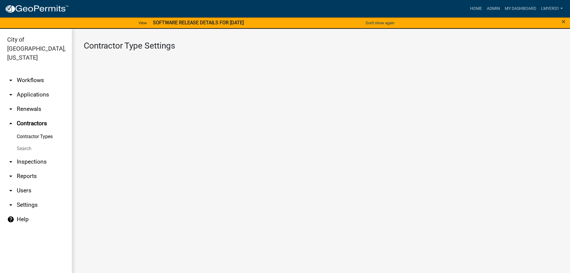
select select "1: b798264d-217c-4581-98de-27d3ae90d6db"
select select "1: Object"
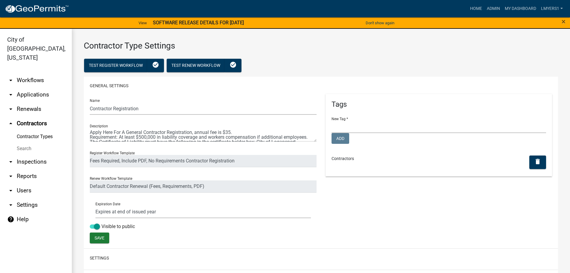
select select
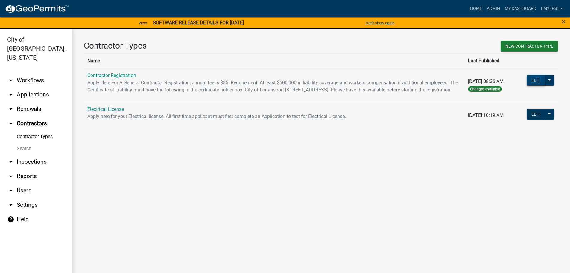
click at [539, 81] on button "Edit" at bounding box center [536, 80] width 18 height 11
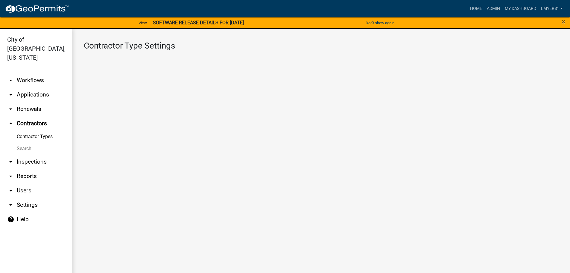
select select "1: b798264d-217c-4581-98de-27d3ae90d6db"
select select "1: Object"
select select
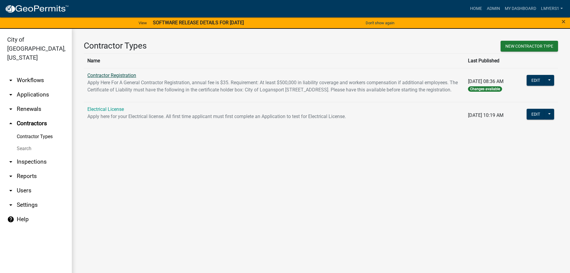
click at [119, 73] on link "Contractor Registration" at bounding box center [111, 75] width 49 height 6
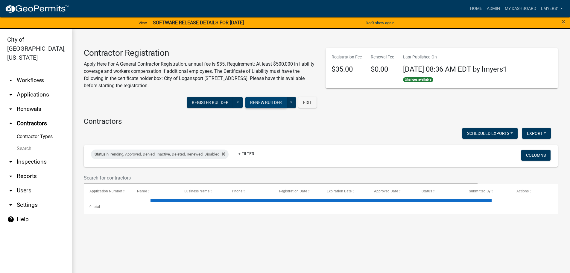
click at [261, 103] on button "Renew Builder" at bounding box center [265, 102] width 41 height 11
click at [215, 100] on button "Register Builder" at bounding box center [210, 102] width 46 height 11
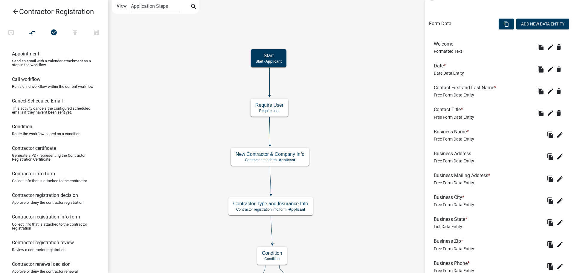
scroll to position [150, 0]
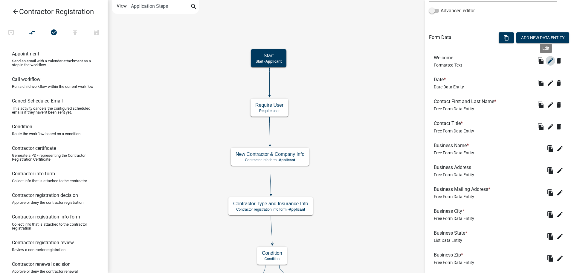
click at [547, 62] on icon "edit" at bounding box center [550, 60] width 7 height 7
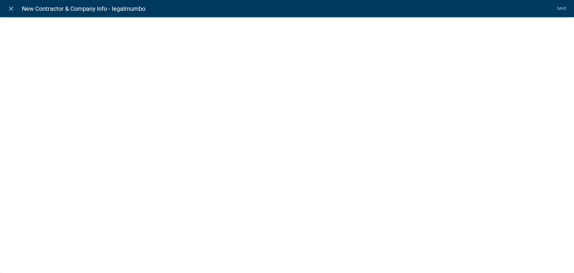
select select "rich-text"
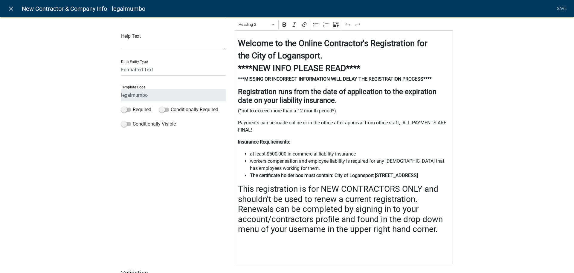
scroll to position [0, 0]
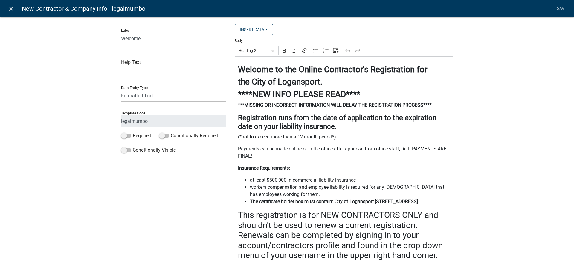
click at [11, 7] on icon "close" at bounding box center [10, 8] width 7 height 7
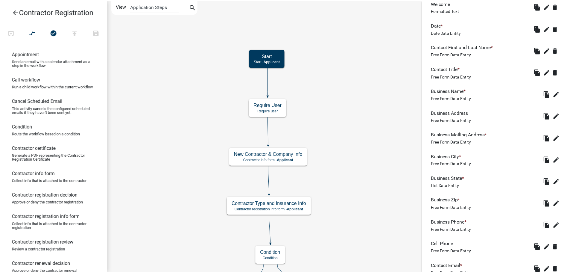
scroll to position [209, 0]
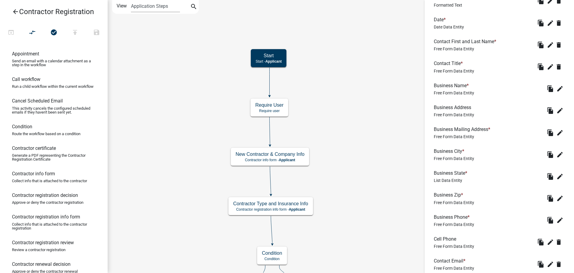
click at [16, 11] on icon "arrow_back" at bounding box center [15, 12] width 7 height 8
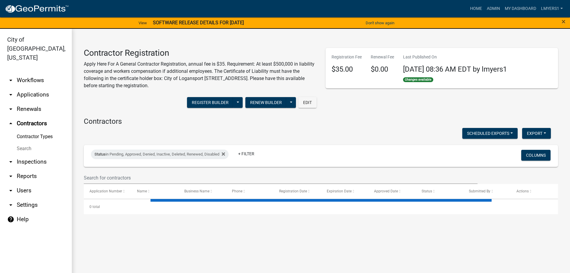
select select "3: 100"
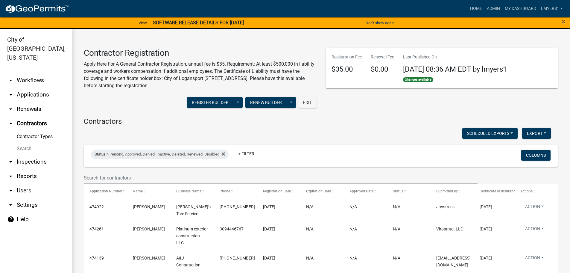
click at [32, 116] on link "arrow_drop_up Contractors" at bounding box center [36, 123] width 72 height 14
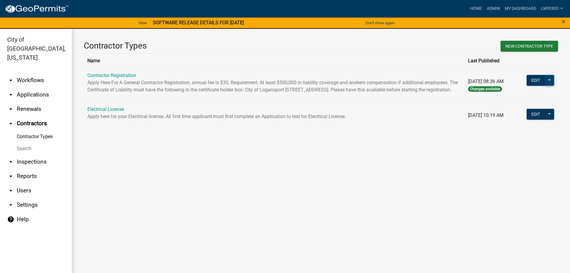
click at [549, 80] on button at bounding box center [550, 80] width 10 height 11
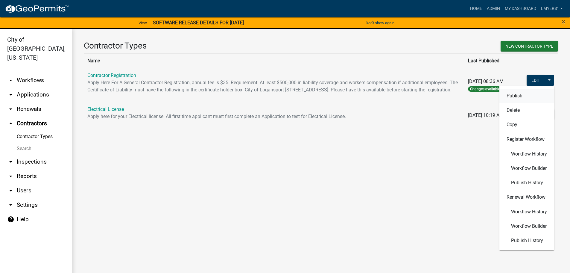
click at [542, 92] on button "Publish" at bounding box center [526, 96] width 55 height 14
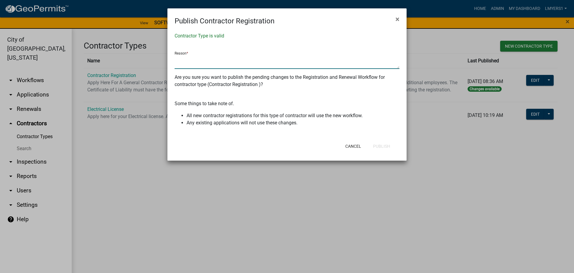
click at [183, 61] on textarea at bounding box center [287, 62] width 225 height 14
type textarea "yes"
click at [384, 144] on button "Publish" at bounding box center [382, 146] width 27 height 11
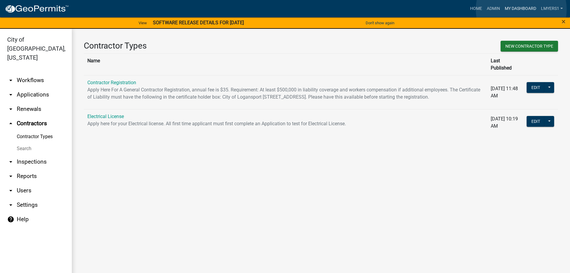
click at [521, 9] on link "My Dashboard" at bounding box center [520, 8] width 36 height 11
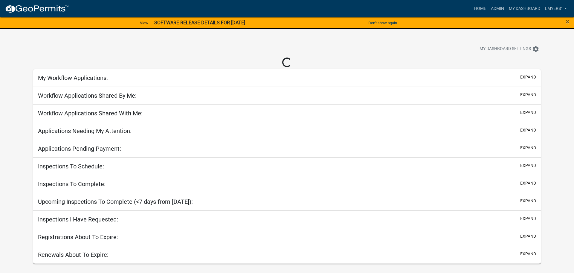
select select "2: 50"
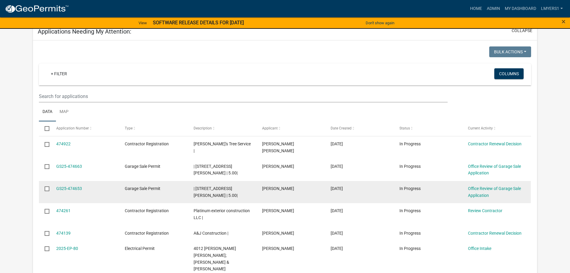
scroll to position [120, 0]
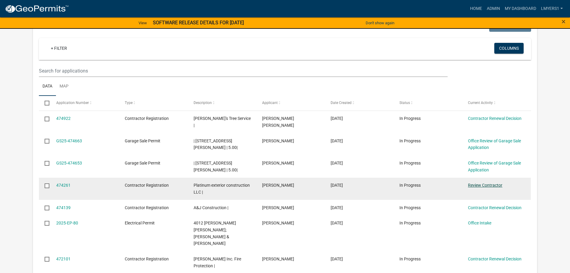
click at [479, 183] on link "Review Contractor" at bounding box center [485, 185] width 34 height 5
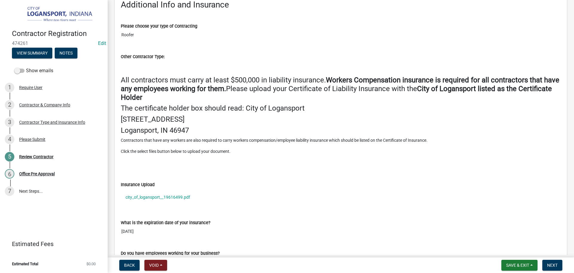
scroll to position [688, 0]
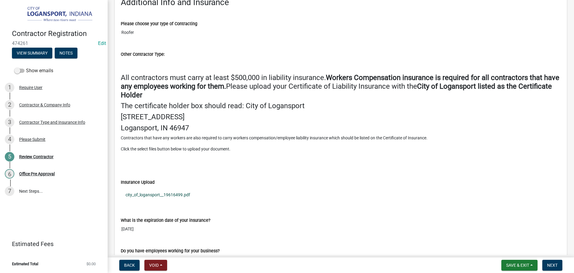
click at [142, 195] on link "city_of_logansport__19616499.pdf" at bounding box center [341, 195] width 440 height 14
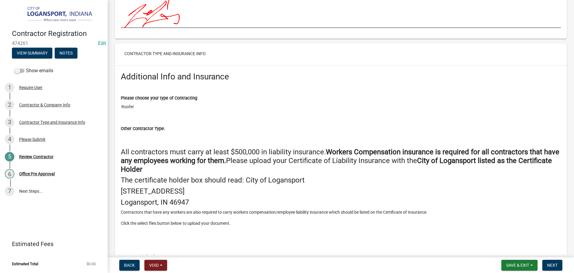
scroll to position [601, 0]
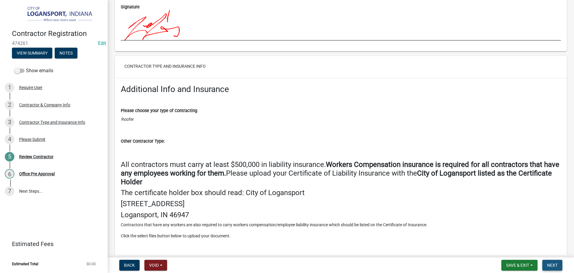
drag, startPoint x: 551, startPoint y: 266, endPoint x: 544, endPoint y: 265, distance: 7.0
click at [550, 266] on span "Next" at bounding box center [553, 264] width 10 height 5
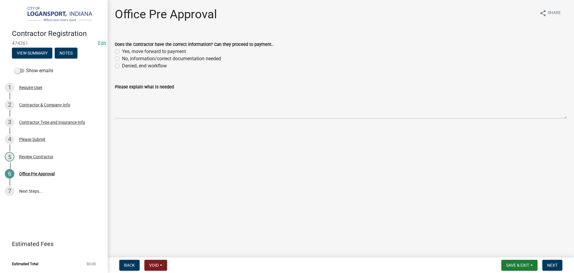
click at [122, 51] on label "Yes, move forward to payment" at bounding box center [154, 51] width 64 height 7
click at [122, 51] on input "Yes, move forward to payment" at bounding box center [124, 50] width 4 height 4
radio input "true"
click at [553, 268] on button "Next" at bounding box center [553, 264] width 20 height 11
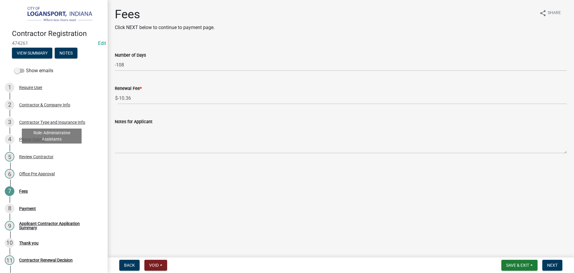
click at [39, 155] on div "Review Contractor" at bounding box center [36, 156] width 34 height 4
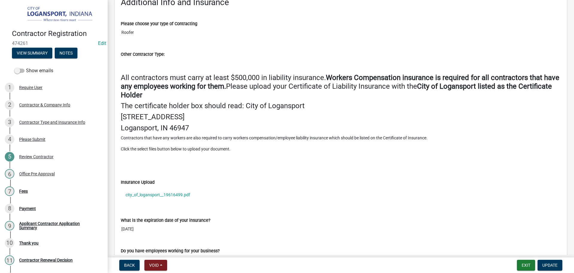
scroll to position [718, 0]
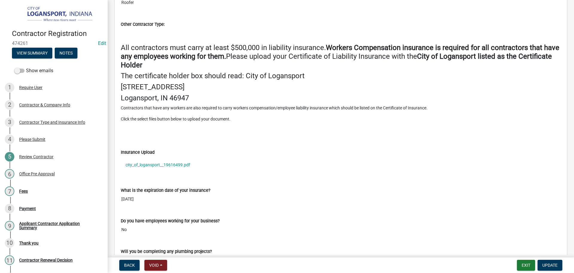
click at [30, 155] on div "Review Contractor" at bounding box center [36, 156] width 34 height 4
click at [36, 117] on div "3 Contractor Type and Insurance Info" at bounding box center [51, 122] width 93 height 10
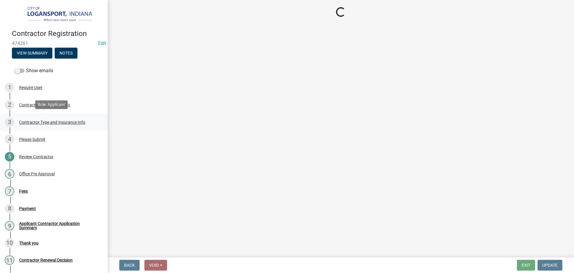
scroll to position [0, 0]
select select "55f2e726-bf7a-4a7d-be81-808118997b31"
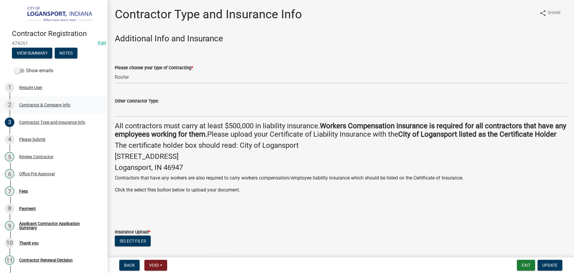
click at [40, 103] on div "Contractor & Company Info" at bounding box center [44, 105] width 51 height 4
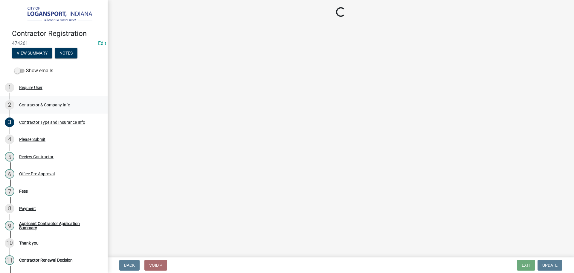
select select "IL"
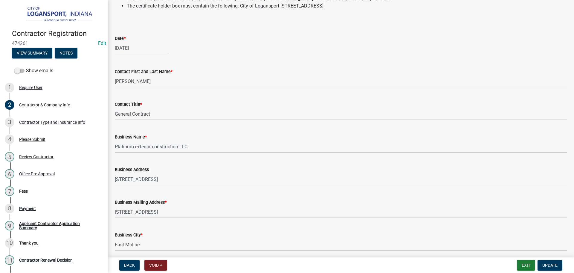
scroll to position [209, 0]
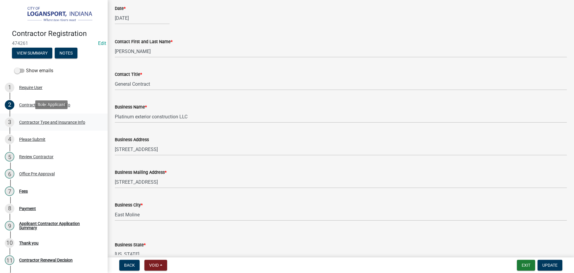
click at [31, 120] on div "Contractor Type and Insurance Info" at bounding box center [52, 122] width 66 height 4
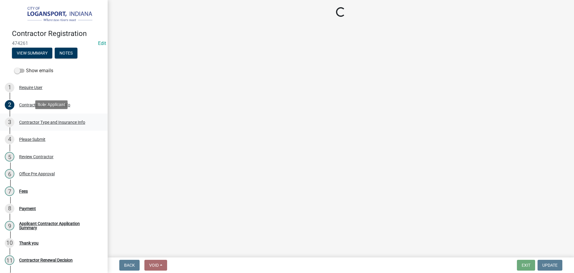
scroll to position [0, 0]
select select "55f2e726-bf7a-4a7d-be81-808118997b31"
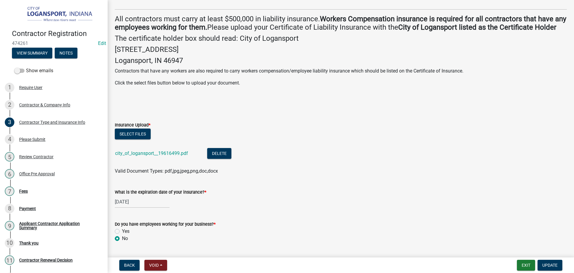
scroll to position [120, 0]
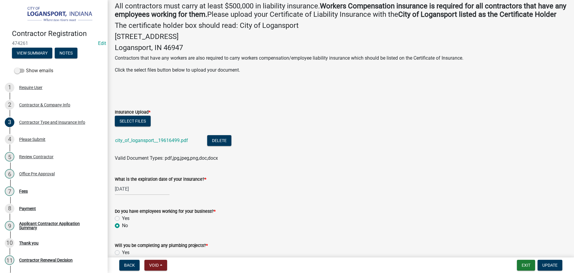
click at [147, 195] on div "05/23/2025" at bounding box center [142, 189] width 55 height 12
select select "5"
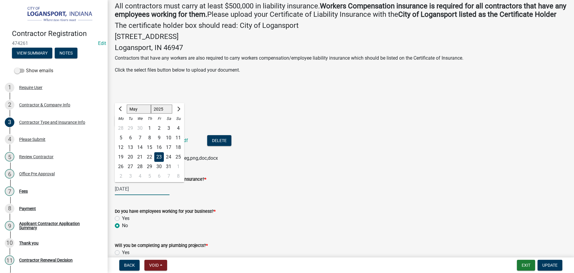
click at [147, 195] on input "05/23/2025" at bounding box center [142, 189] width 55 height 12
click at [162, 114] on select "1525 1526 1527 1528 1529 1530 1531 1532 1533 1534 1535 1536 1537 1538 1539 1540…" at bounding box center [162, 109] width 22 height 9
select select "2026"
click at [151, 113] on select "1525 1526 1527 1528 1529 1530 1531 1532 1533 1534 1535 1536 1537 1538 1539 1540…" at bounding box center [162, 109] width 22 height 9
click at [130, 171] on div "26" at bounding box center [131, 167] width 10 height 10
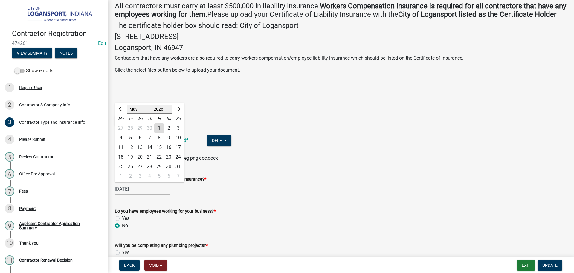
type input "05/26/2026"
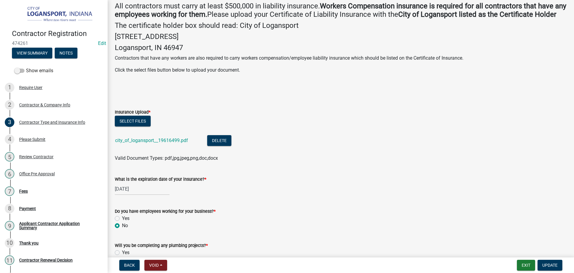
select select "5"
select select "2026"
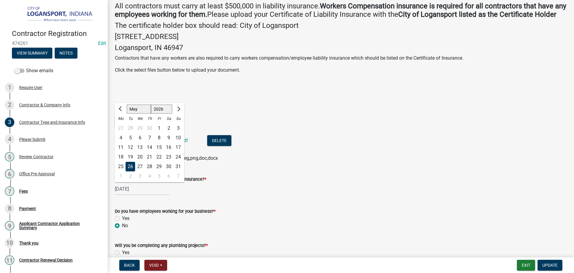
click at [136, 195] on div "05/26/2026 Jan Feb Mar Apr May Jun Jul Aug Sep Oct Nov Dec 1526 1527 1528 1529 …" at bounding box center [142, 189] width 55 height 12
click at [171, 162] on div "23" at bounding box center [169, 157] width 10 height 10
type input "05/23/2026"
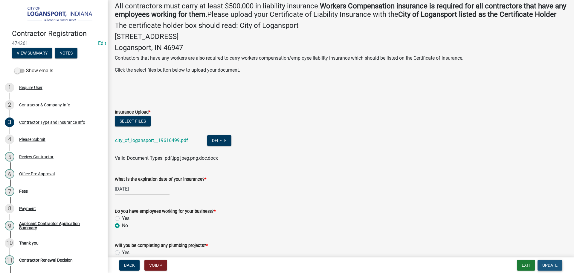
drag, startPoint x: 559, startPoint y: 270, endPoint x: 555, endPoint y: 269, distance: 3.7
click at [558, 270] on button "Update" at bounding box center [550, 264] width 25 height 11
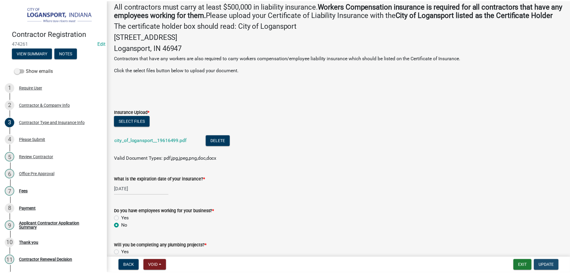
scroll to position [0, 0]
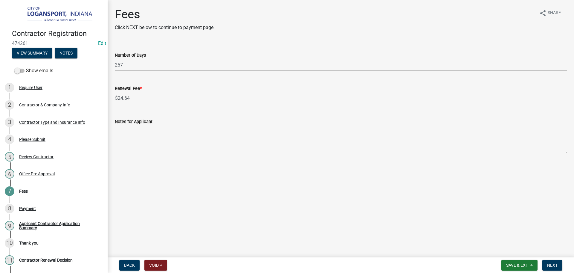
click at [141, 95] on input "24.64" at bounding box center [342, 98] width 449 height 12
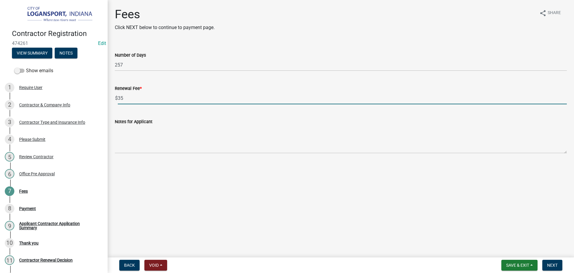
type input "35"
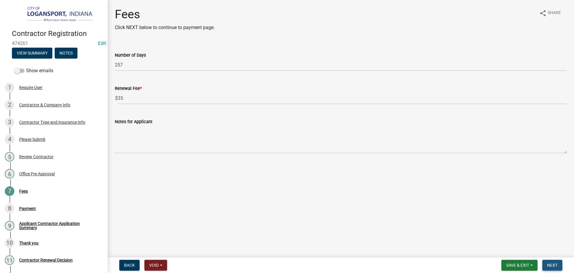
click at [554, 262] on button "Next" at bounding box center [553, 264] width 20 height 11
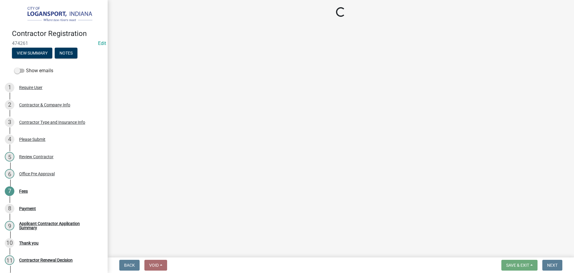
select select "3: 3"
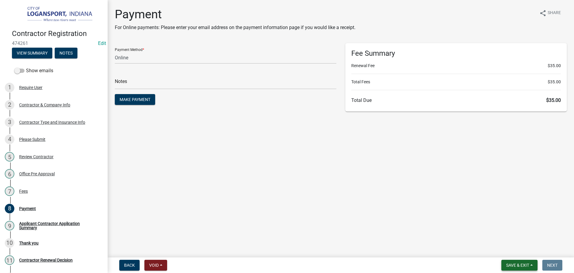
click at [526, 263] on span "Save & Exit" at bounding box center [518, 264] width 23 height 5
click at [521, 254] on button "Save & Exit" at bounding box center [514, 249] width 48 height 14
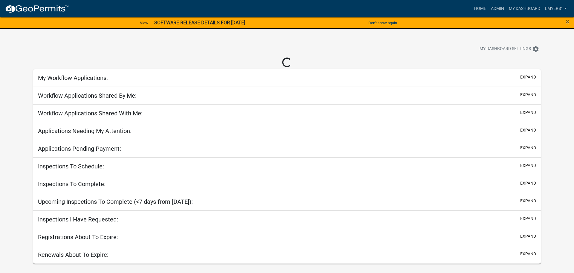
select select "2: 50"
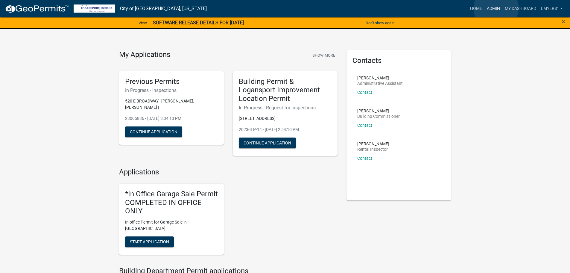
click at [496, 8] on link "Admin" at bounding box center [493, 8] width 18 height 11
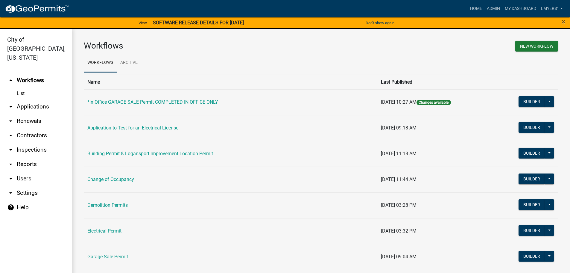
click at [21, 87] on link "List" at bounding box center [36, 93] width 72 height 12
click at [22, 99] on link "arrow_drop_down Applications" at bounding box center [36, 106] width 72 height 14
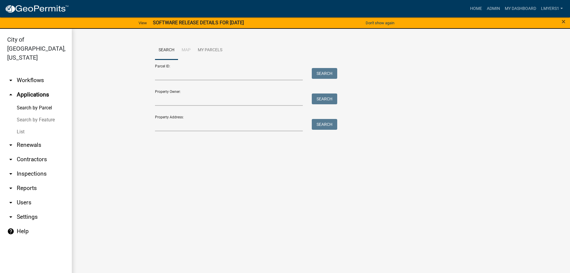
click at [22, 126] on link "List" at bounding box center [36, 132] width 72 height 12
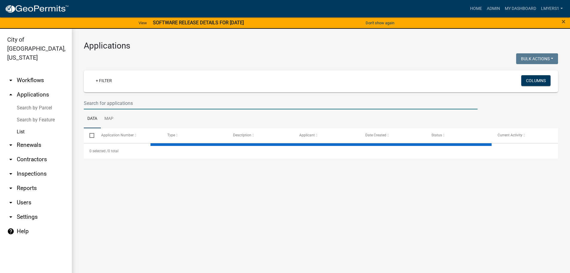
click at [95, 104] on input "text" at bounding box center [281, 103] width 394 height 12
select select "3: 100"
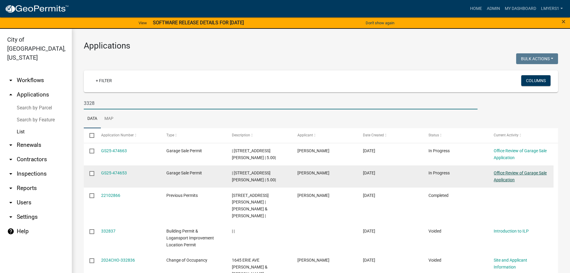
type input "3328"
click at [515, 171] on link "Office Review of Garage Sale Application" at bounding box center [520, 176] width 53 height 12
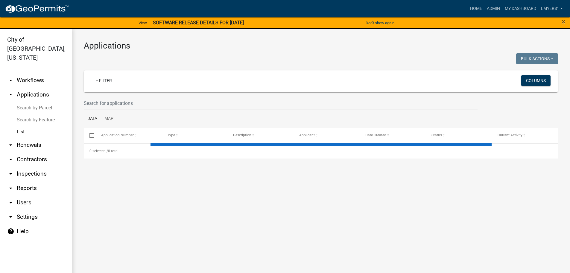
select select "3: 100"
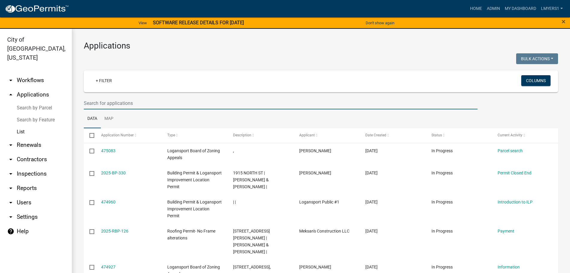
click at [167, 104] on input "text" at bounding box center [281, 103] width 394 height 12
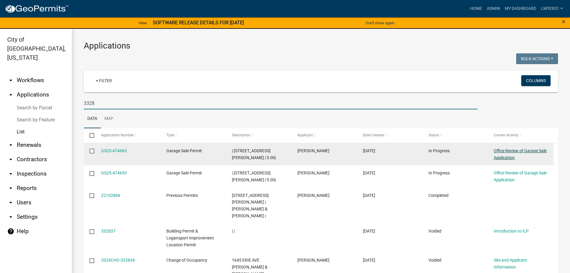
type input "3328"
click at [506, 149] on link "Office Review of Garage Sale Application" at bounding box center [520, 154] width 53 height 12
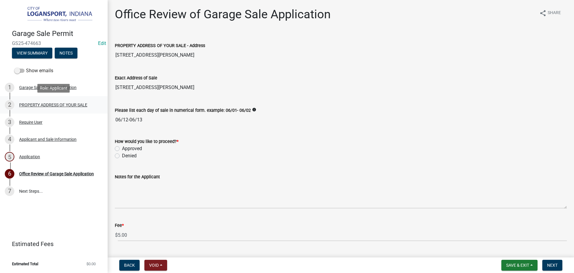
click at [39, 108] on div "2 PROPERTY ADDRESS OF YOUR SALE" at bounding box center [51, 105] width 93 height 10
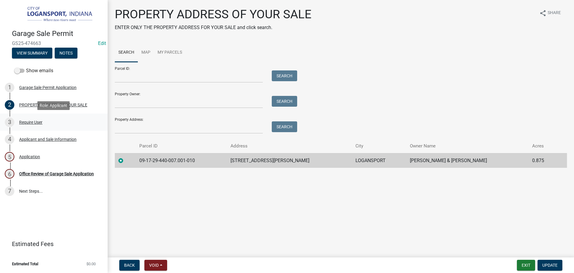
click at [40, 124] on div "Require User" at bounding box center [30, 122] width 23 height 4
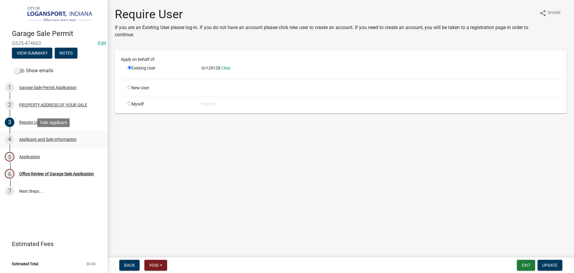
click at [41, 135] on div "4 Applicant and Sale Information" at bounding box center [51, 139] width 93 height 10
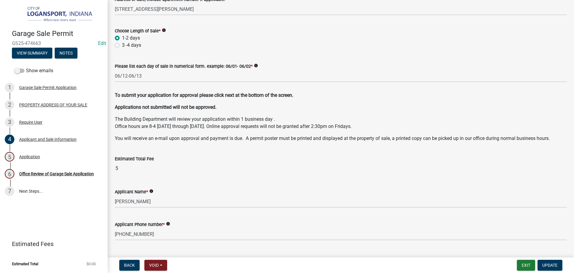
scroll to position [60, 0]
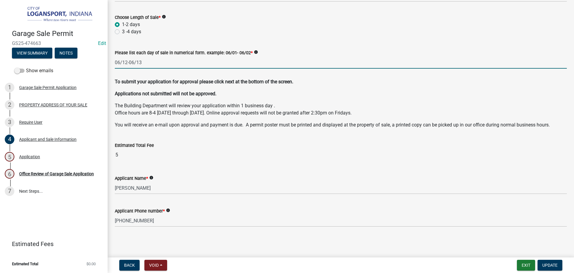
click at [150, 62] on input "06/12-06/13" at bounding box center [341, 62] width 452 height 12
type input "9/12-9/13"
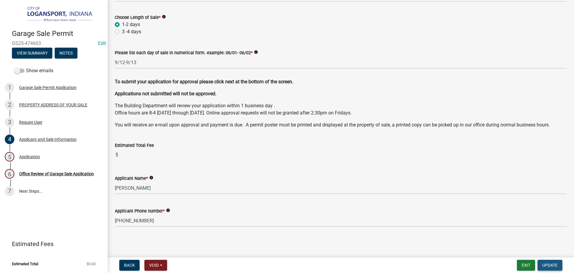
click at [557, 265] on span "Update" at bounding box center [550, 264] width 15 height 5
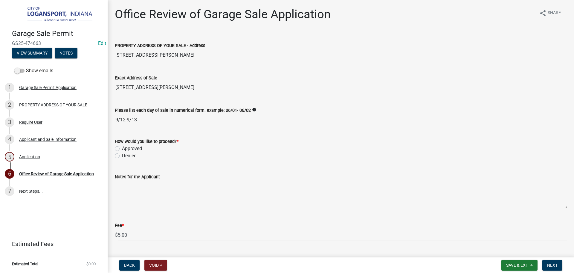
click at [122, 149] on label "Approved" at bounding box center [132, 148] width 20 height 7
click at [122, 149] on input "Approved" at bounding box center [124, 147] width 4 height 4
radio input "true"
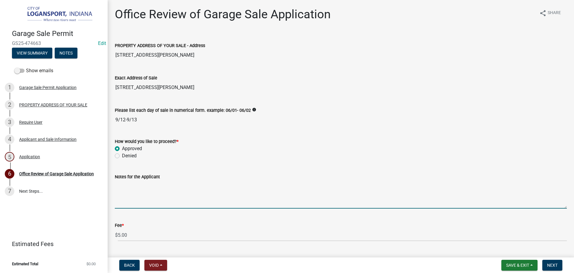
drag, startPoint x: 124, startPoint y: 190, endPoint x: 126, endPoint y: 187, distance: 4.2
click at [124, 189] on textarea "Notes for the Applicant" at bounding box center [341, 194] width 452 height 28
type textarea "Last sale of the"
